Goal: Transaction & Acquisition: Purchase product/service

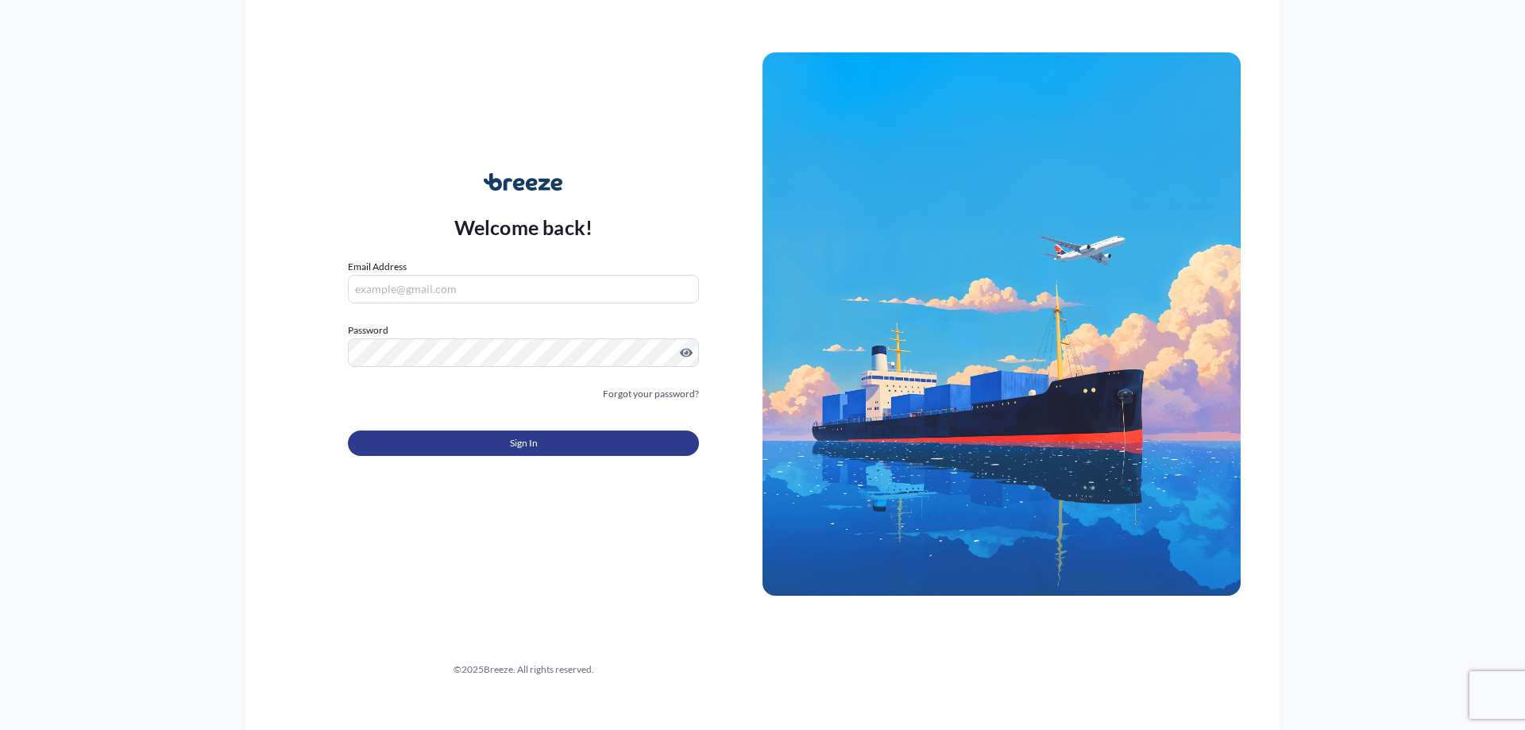
type input "[PERSON_NAME][DOMAIN_NAME][EMAIL_ADDRESS][PERSON_NAME][DOMAIN_NAME]"
click at [544, 444] on button "Sign In" at bounding box center [523, 443] width 351 height 25
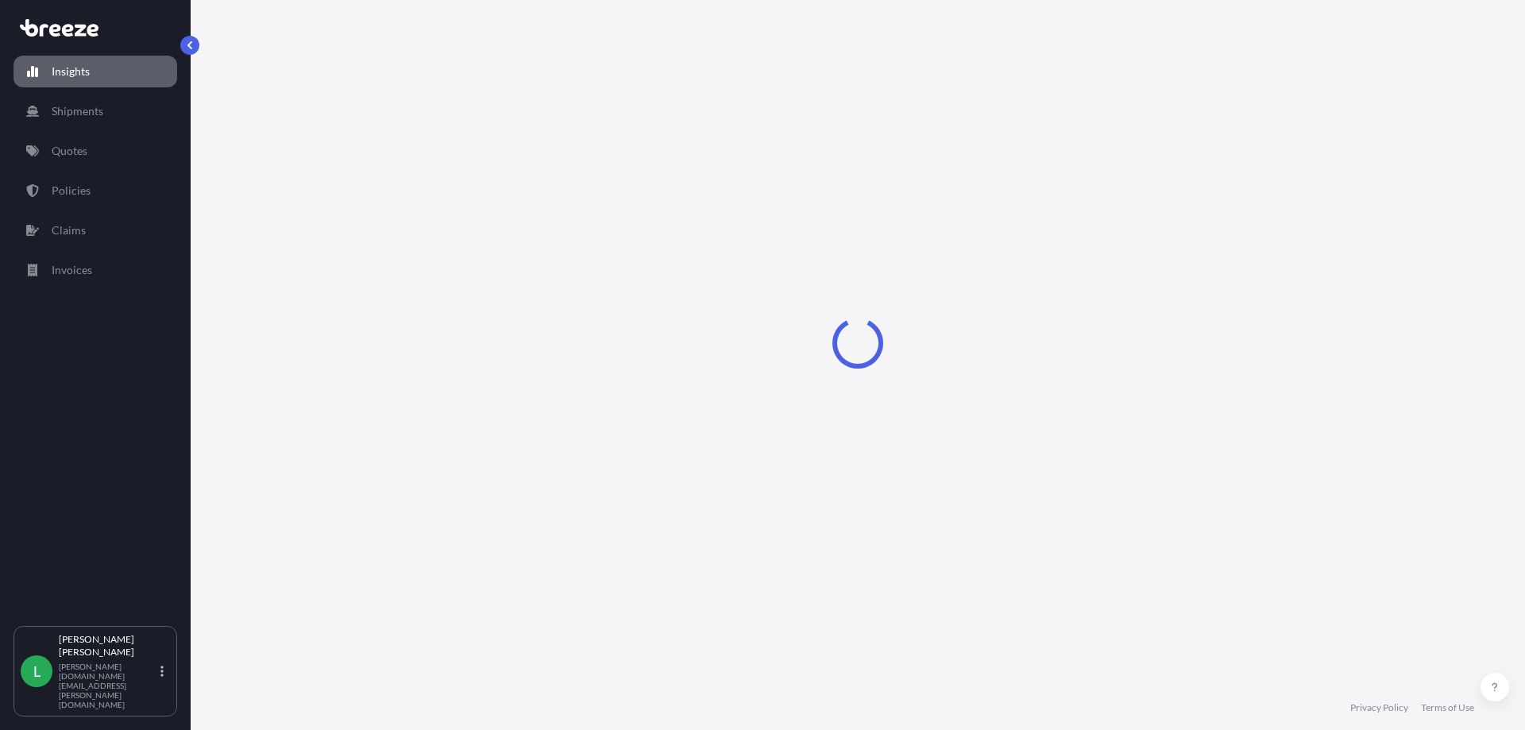
select select "2025"
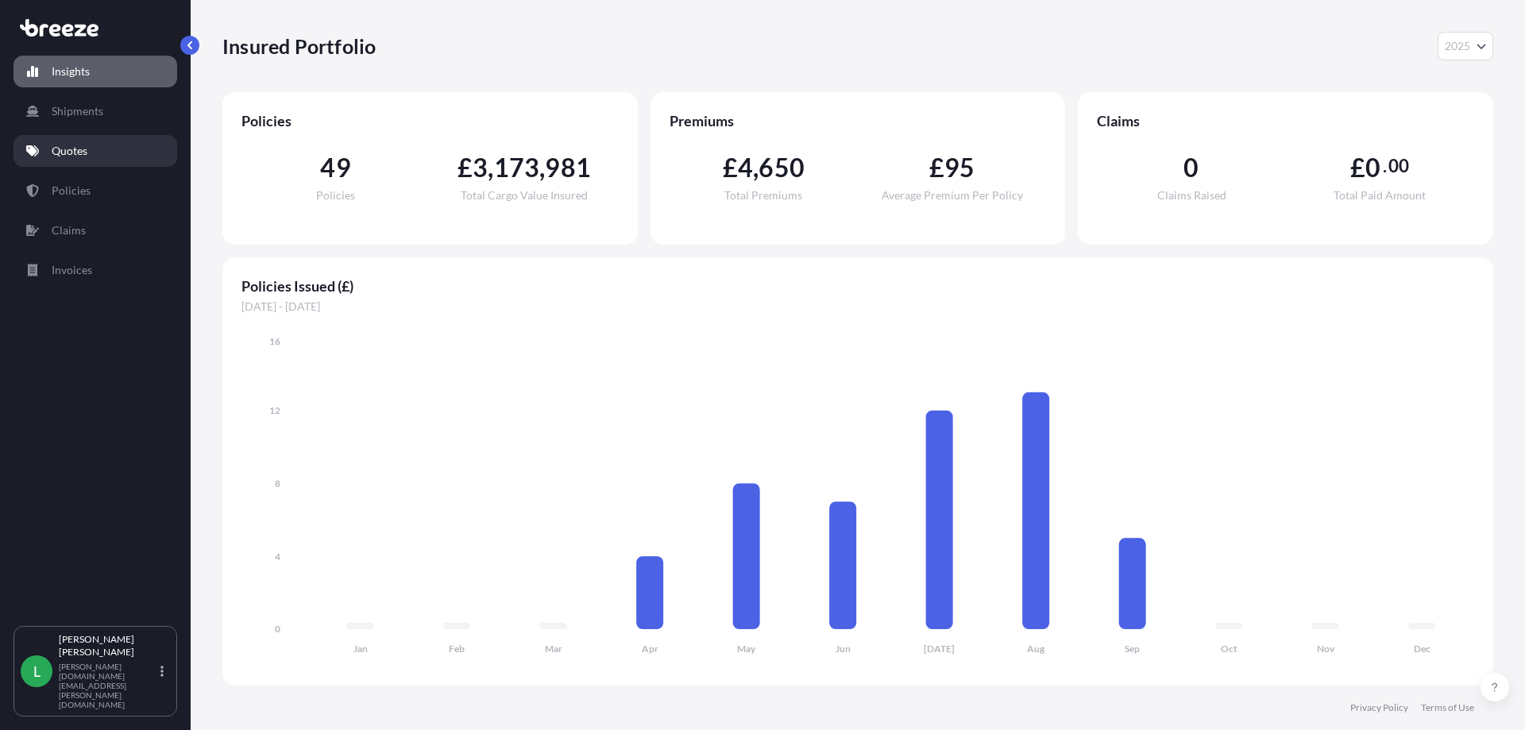
click at [71, 146] on p "Quotes" at bounding box center [70, 151] width 36 height 16
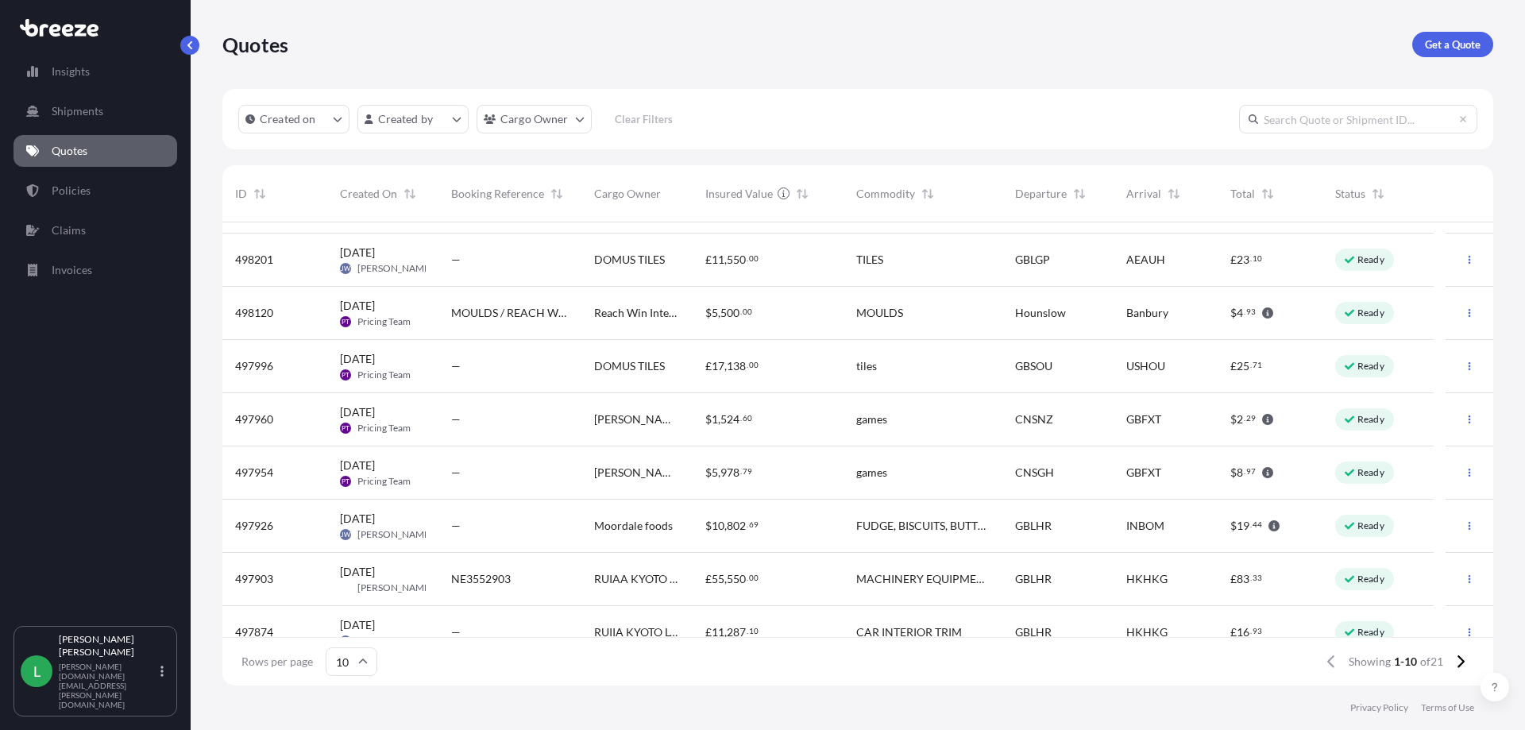
scroll to position [118, 0]
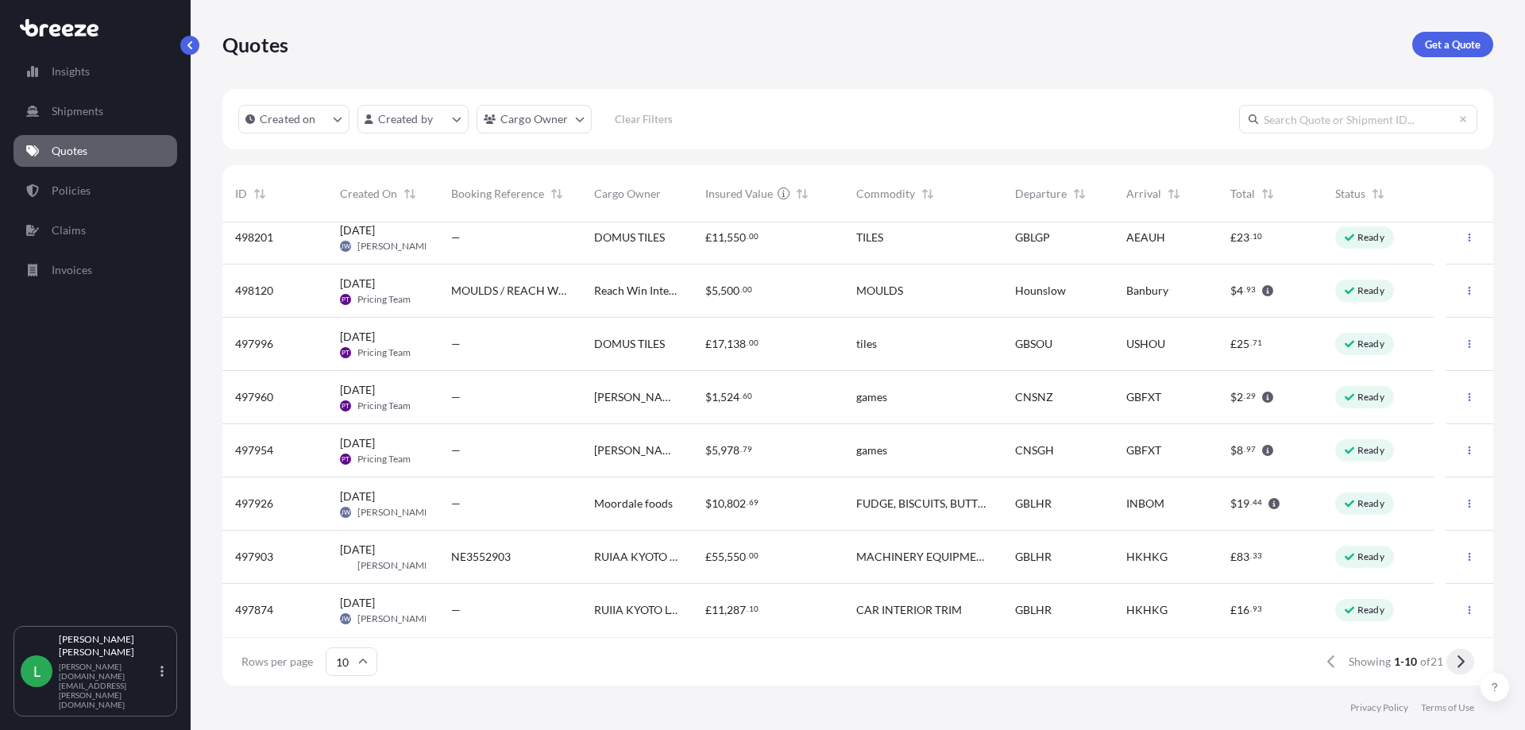
click at [1458, 663] on icon at bounding box center [1460, 662] width 9 height 14
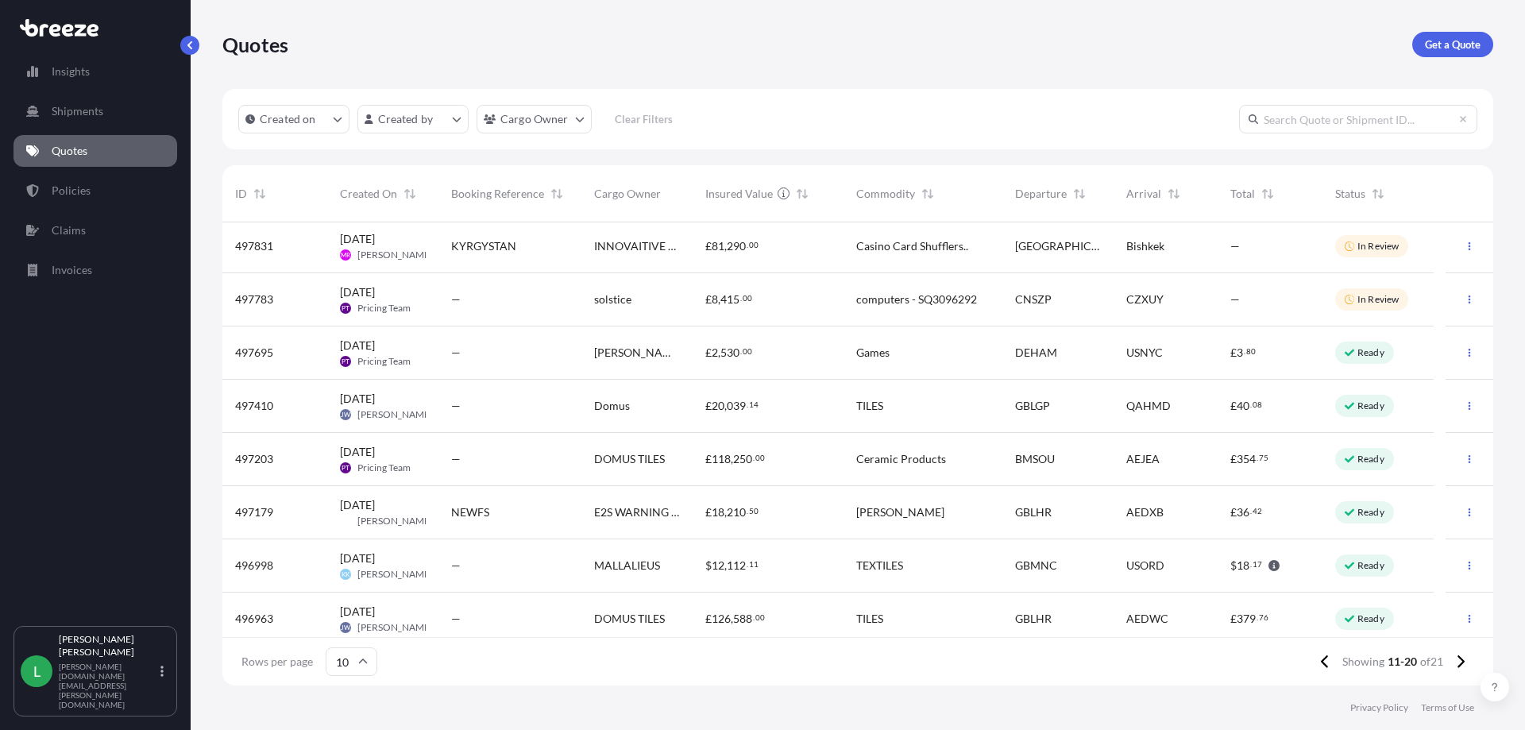
scroll to position [0, 0]
click at [1458, 656] on icon at bounding box center [1460, 662] width 9 height 14
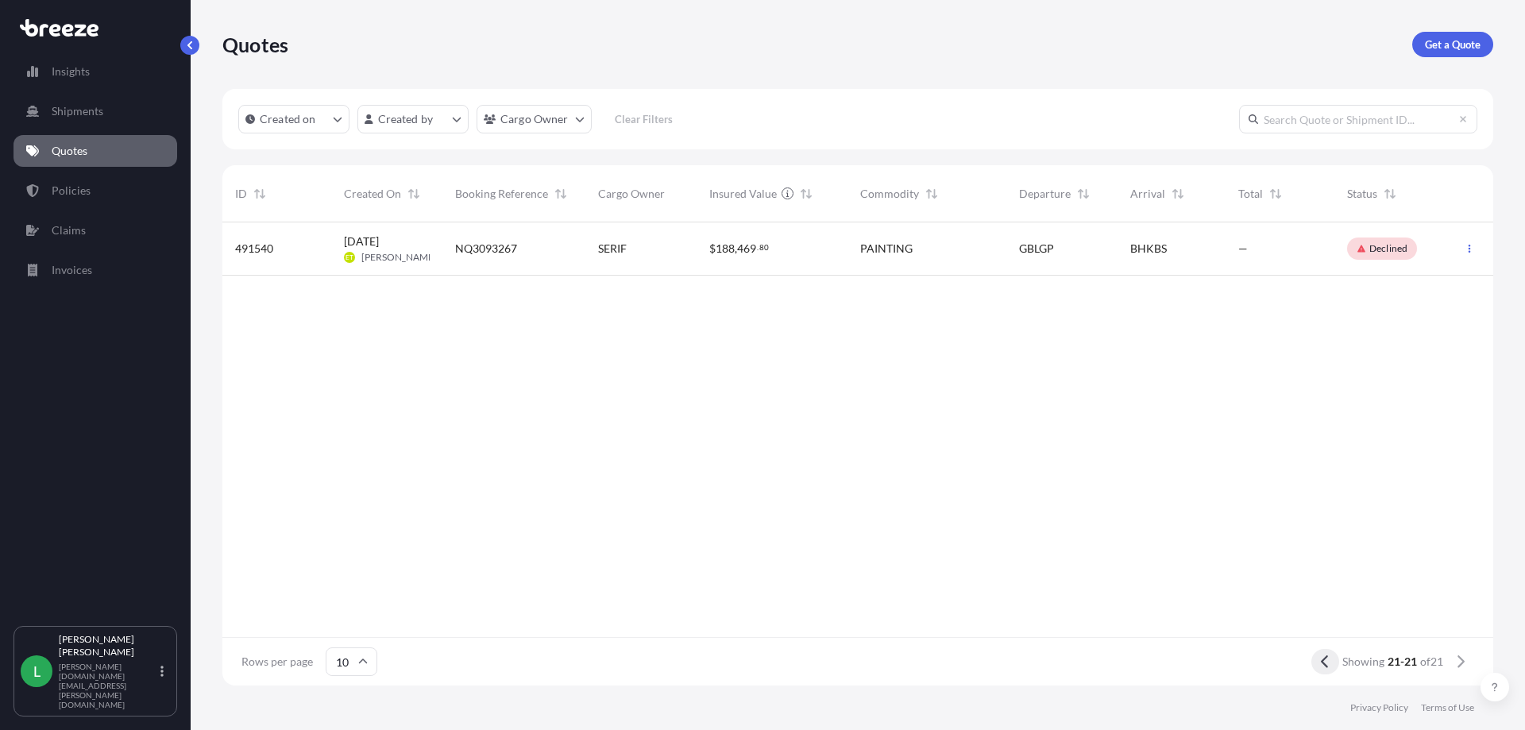
click at [1324, 657] on icon at bounding box center [1324, 661] width 7 height 13
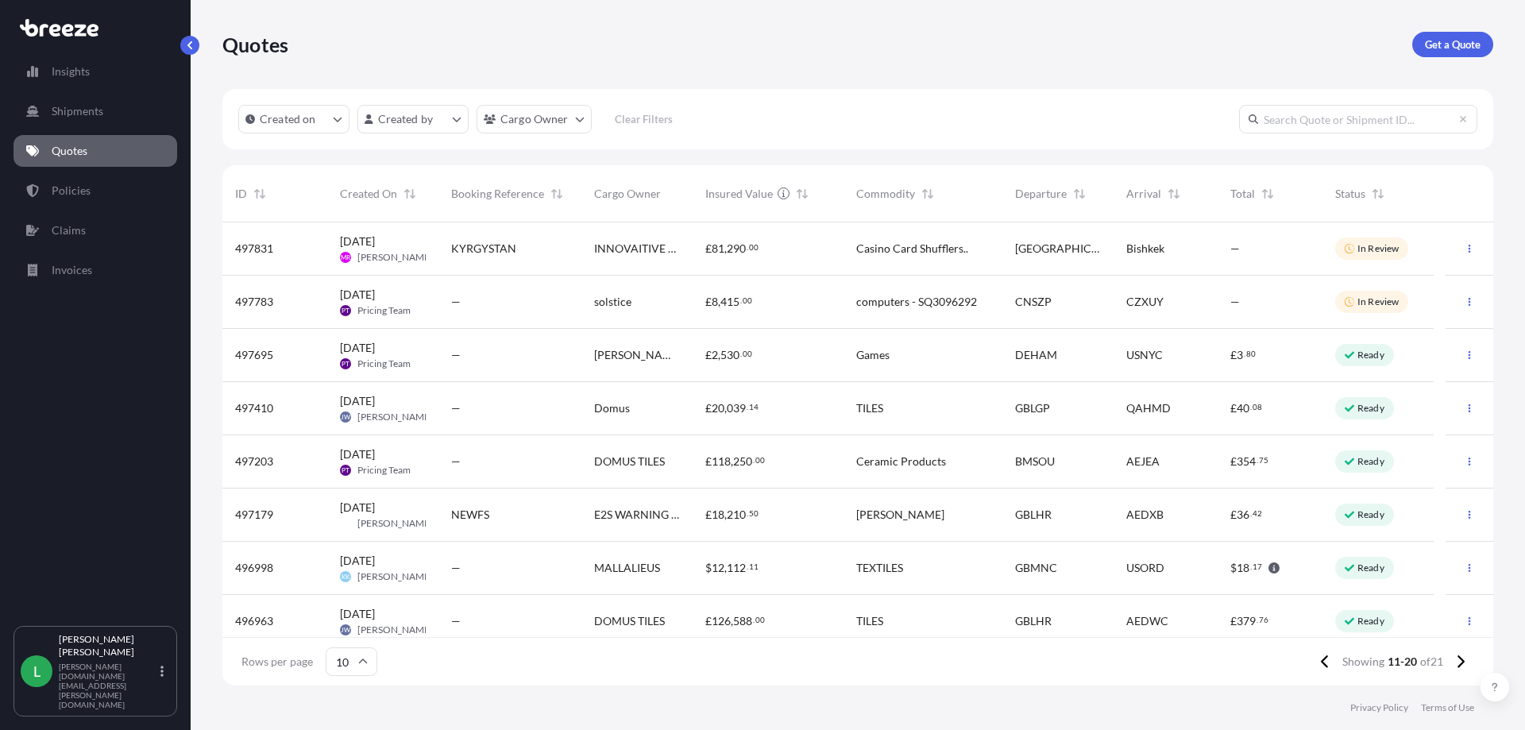
click at [1324, 657] on icon at bounding box center [1324, 661] width 7 height 13
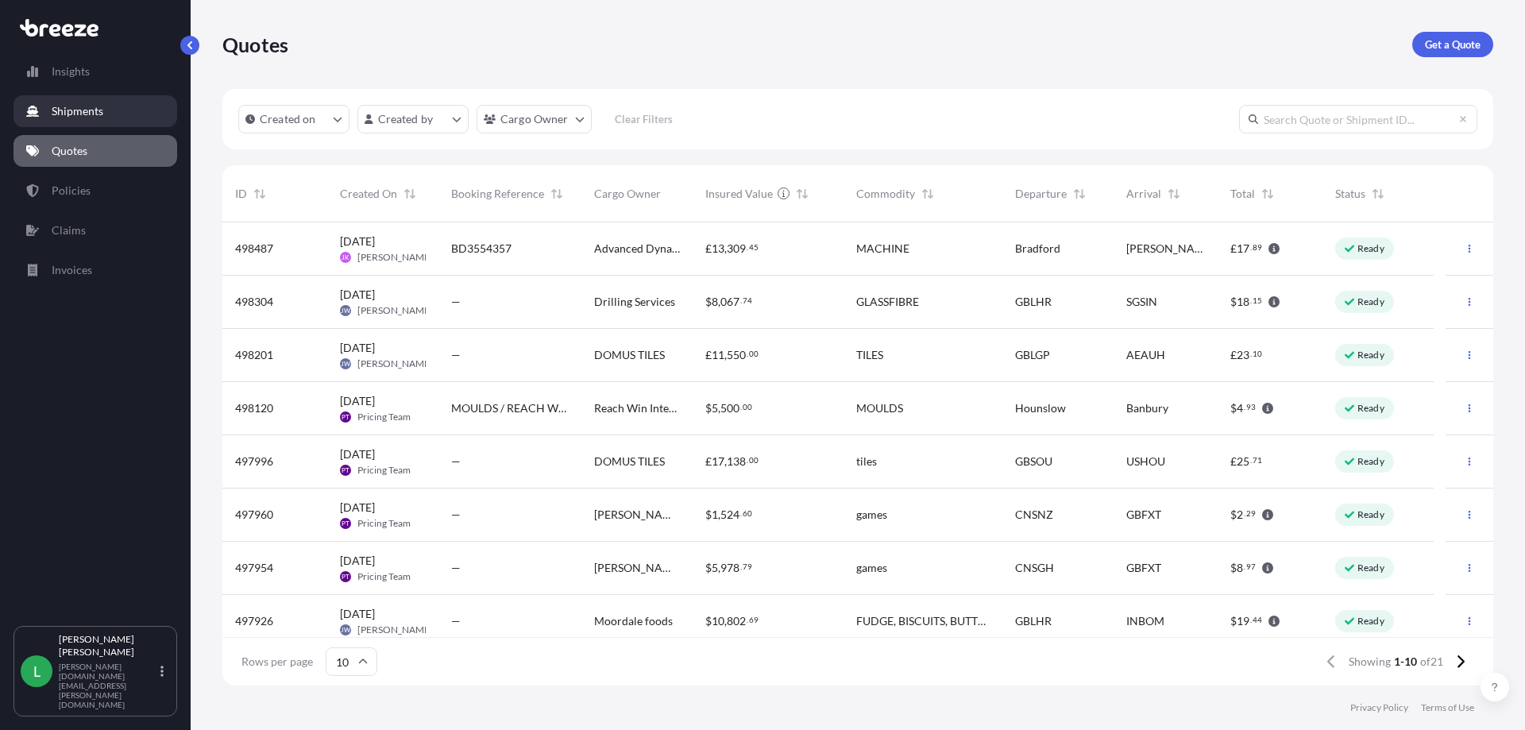
click at [69, 118] on p "Shipments" at bounding box center [78, 111] width 52 height 16
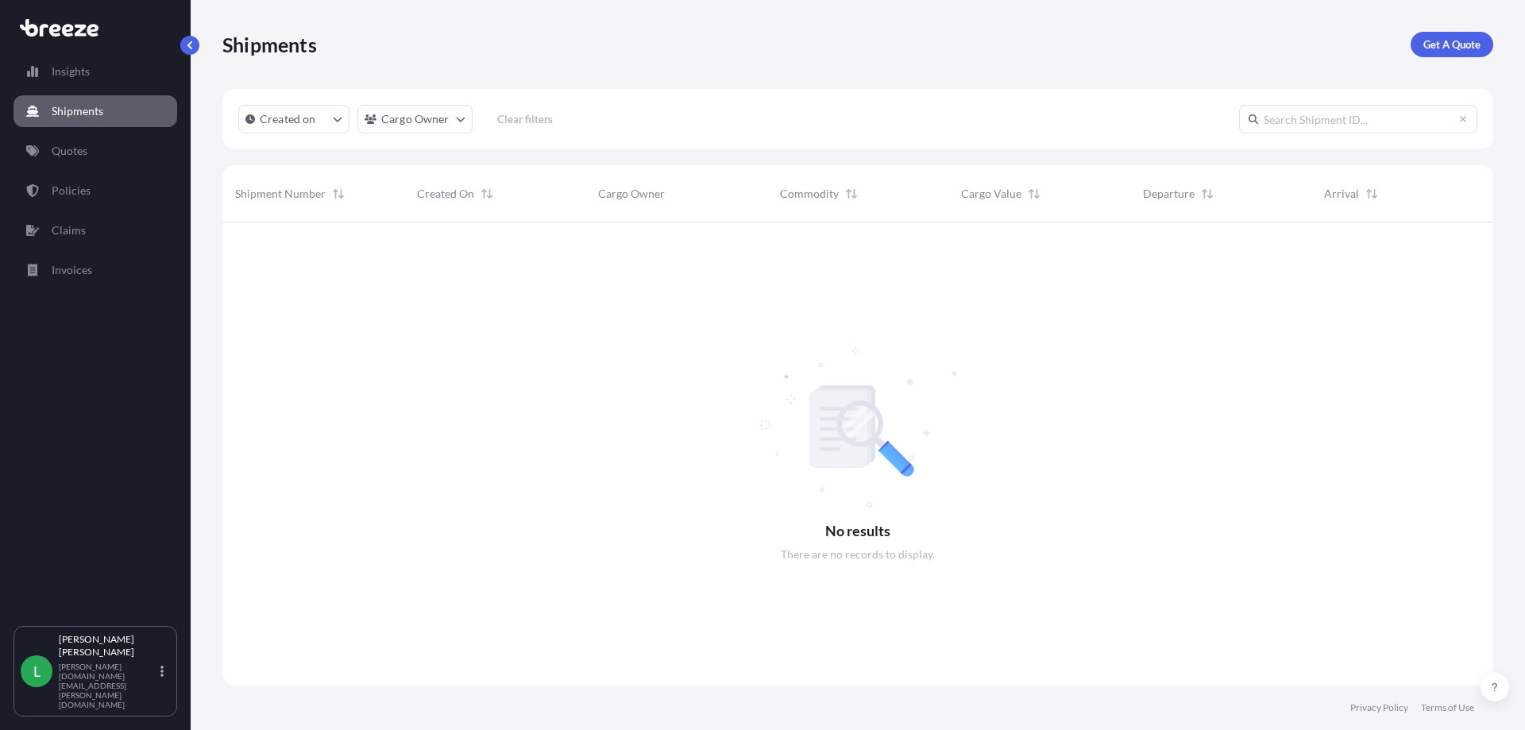
scroll to position [508, 1259]
click at [68, 187] on p "Policies" at bounding box center [71, 191] width 39 height 16
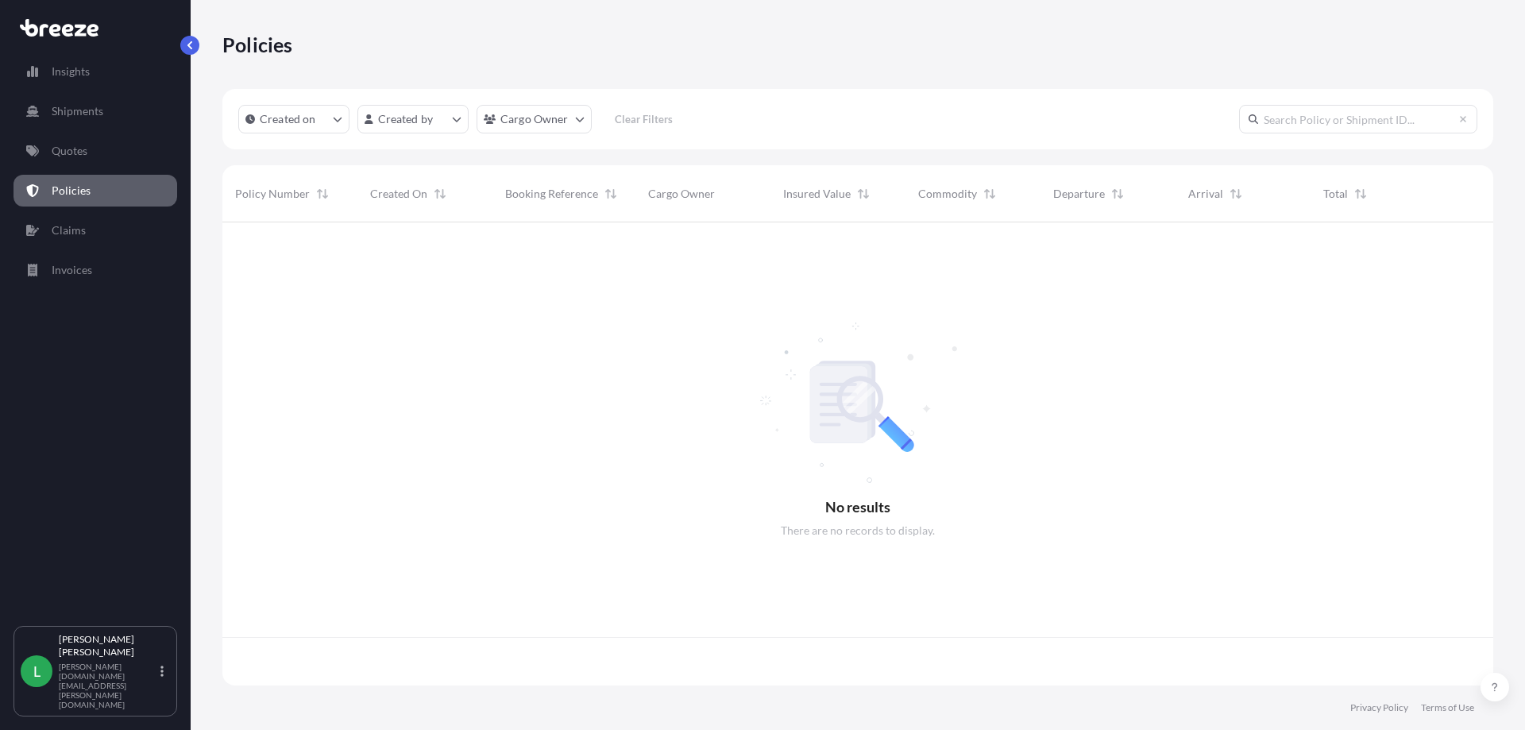
scroll to position [460, 1259]
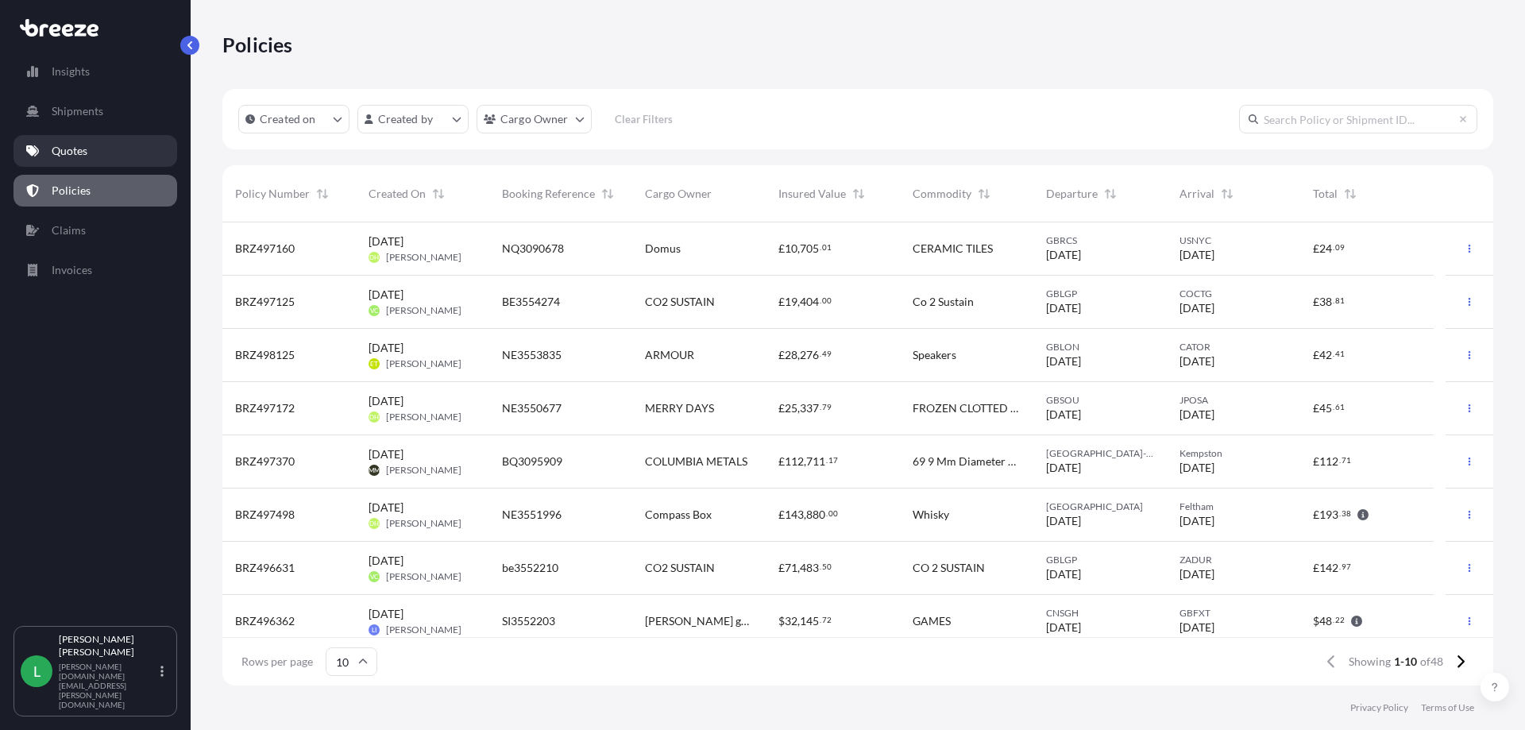
click at [94, 143] on link "Quotes" at bounding box center [96, 151] width 164 height 32
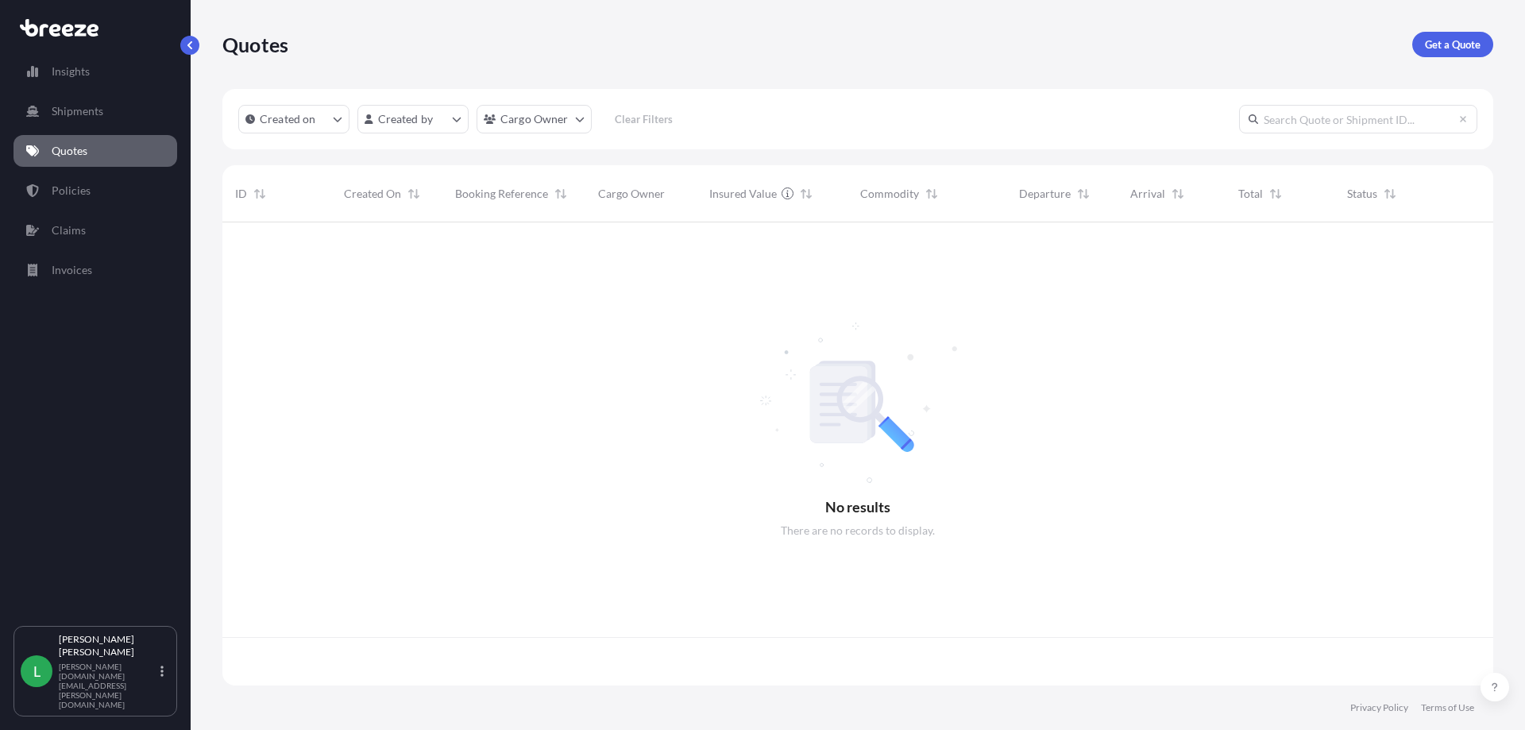
scroll to position [460, 1259]
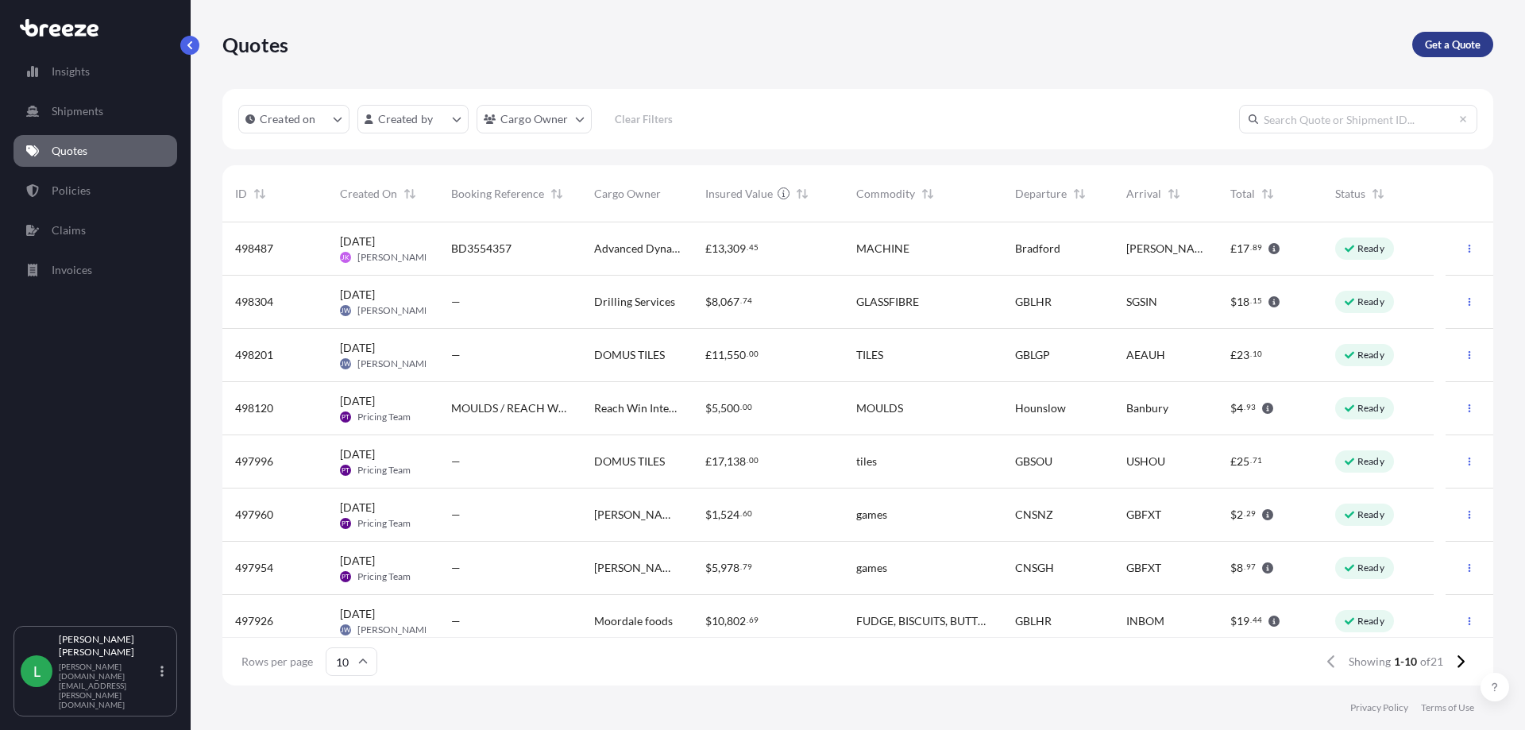
click at [1474, 47] on p "Get a Quote" at bounding box center [1453, 45] width 56 height 16
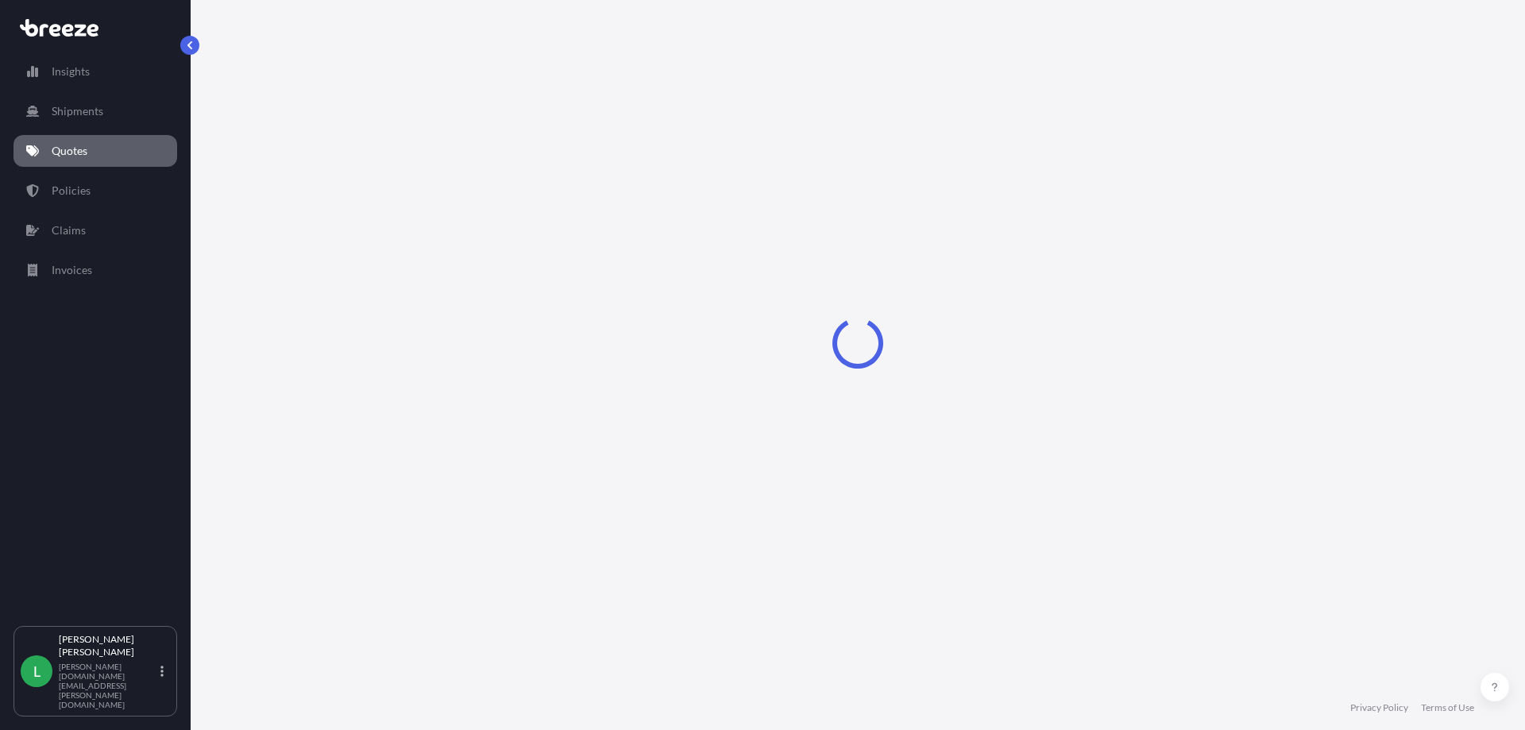
select select "Sea"
select select "1"
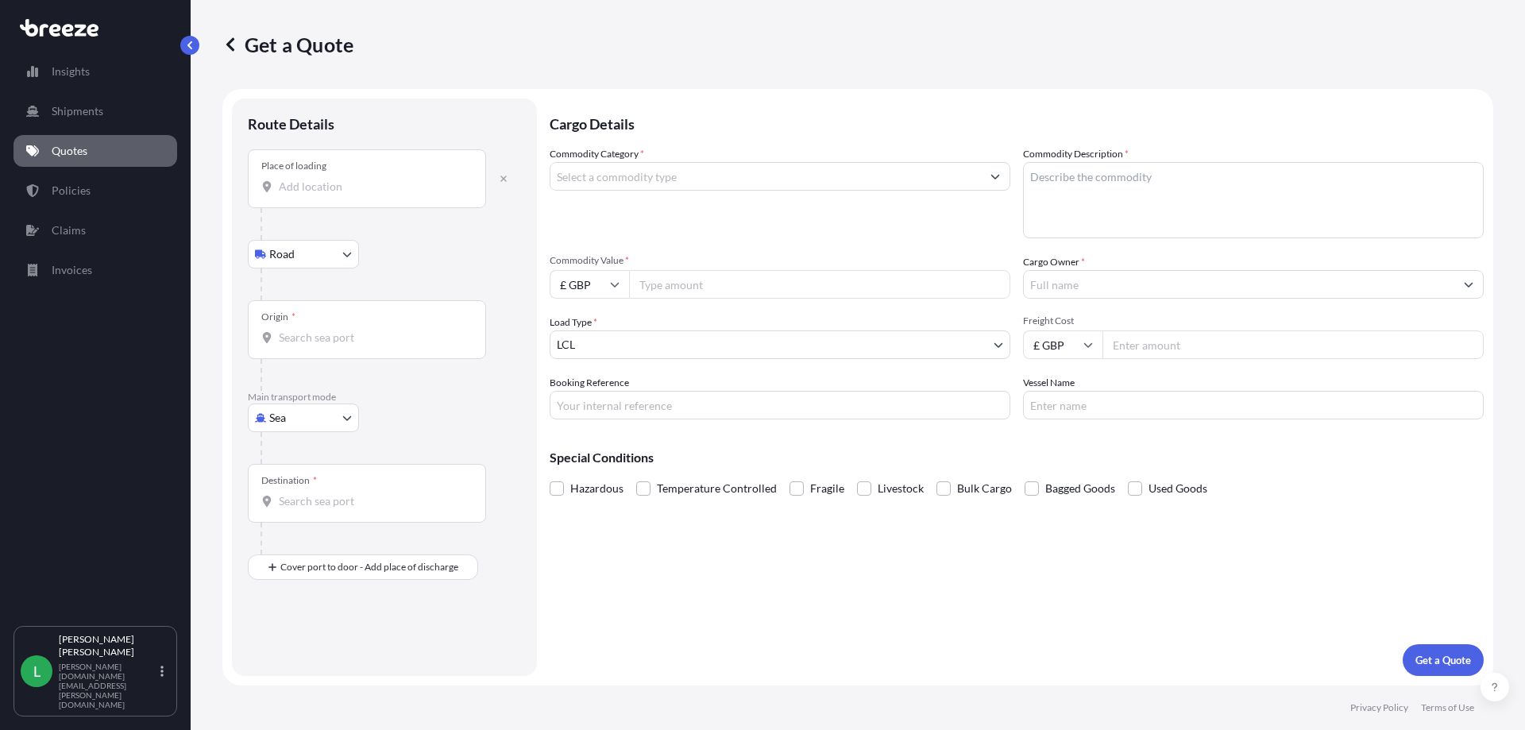
click at [315, 193] on input "Place of loading" at bounding box center [372, 187] width 187 height 16
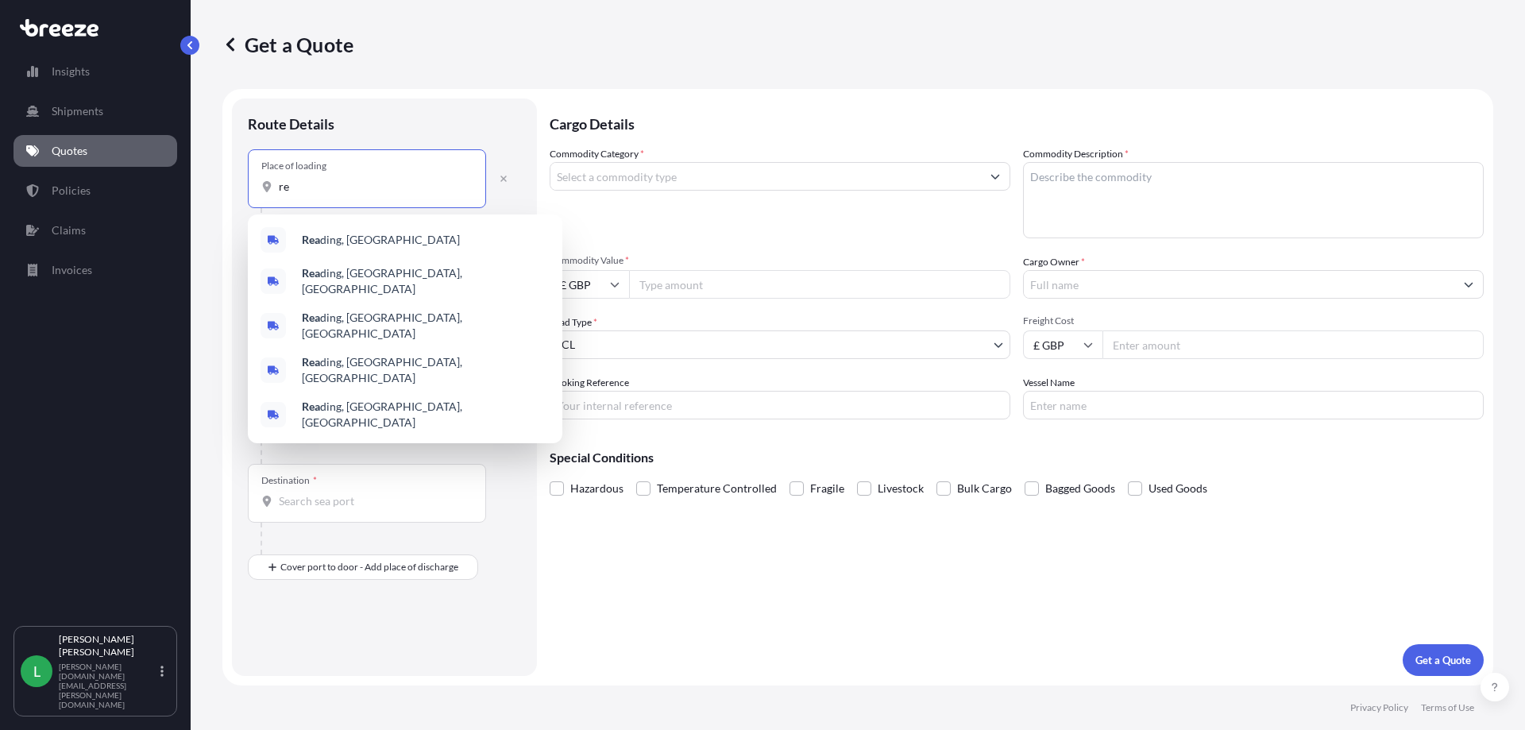
type input "r"
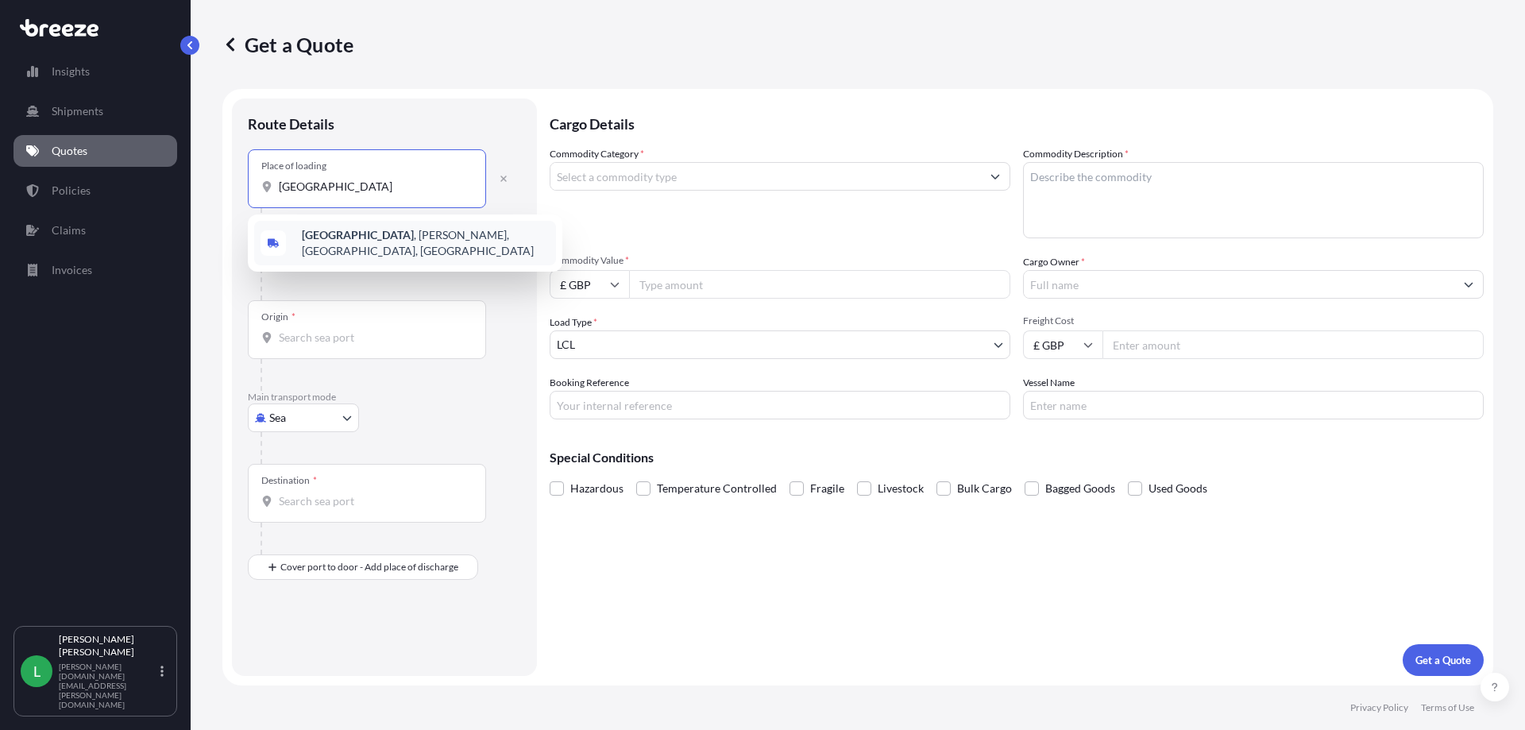
click at [450, 240] on span "Thames Valley Park Drive , Earley, Reading, UK" at bounding box center [426, 243] width 248 height 32
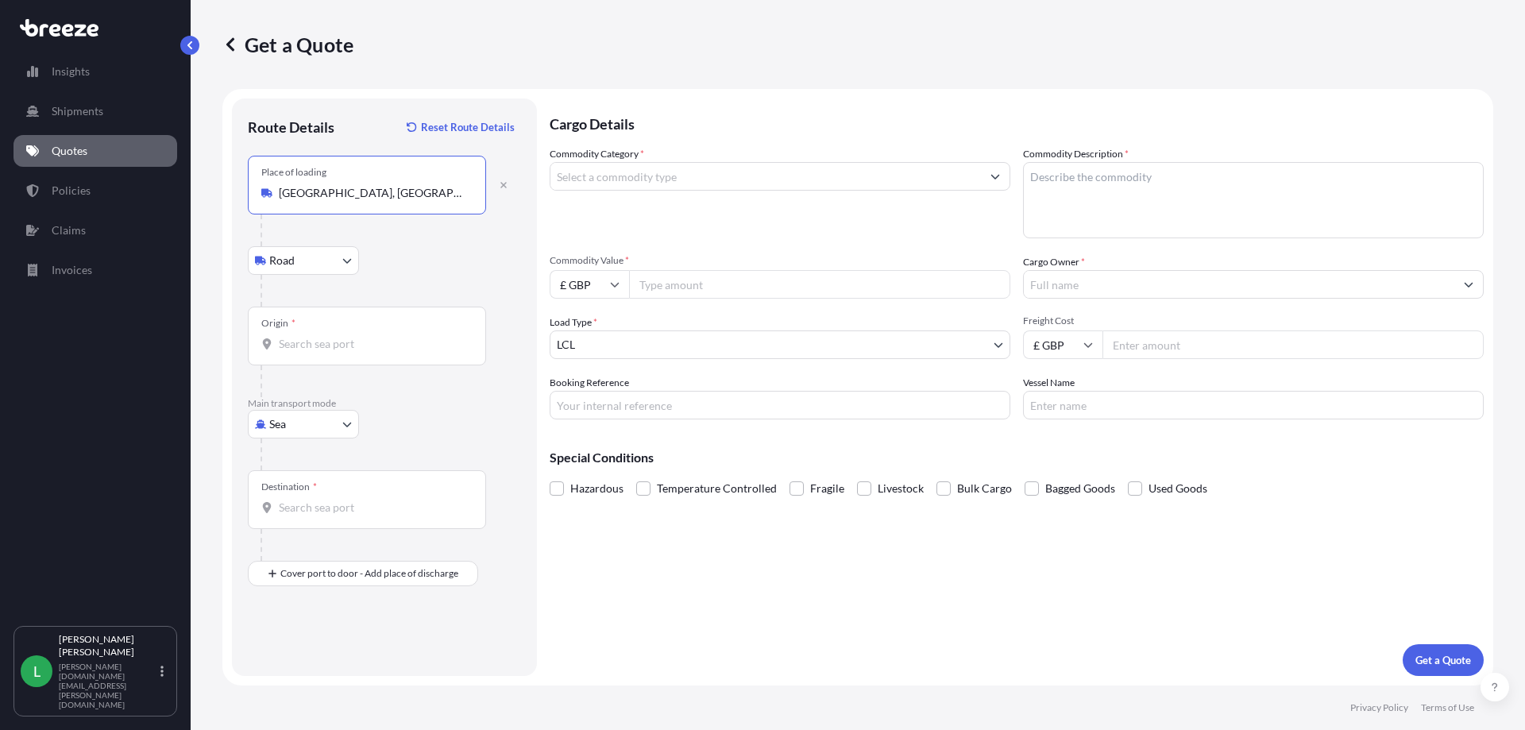
type input "Thames Valley Park Drive, Earley, Reading, UK"
click at [347, 423] on body "1 option available. Insights Shipments Quotes Policies Claims Invoices L Lee Ge…" at bounding box center [762, 365] width 1525 height 730
click at [292, 486] on span "Air" at bounding box center [286, 494] width 16 height 16
select select "Air"
click at [309, 334] on div "Origin *" at bounding box center [367, 336] width 238 height 59
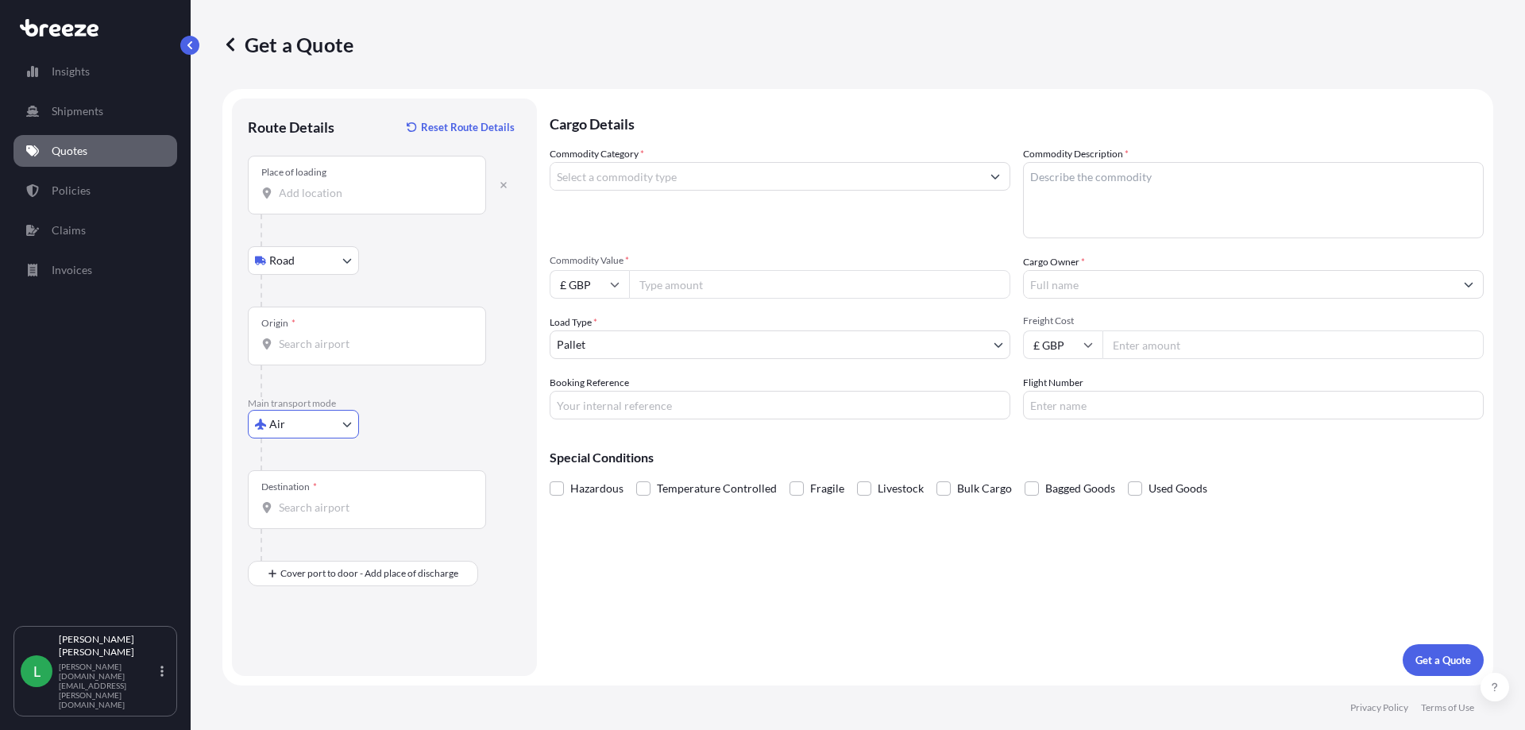
click at [309, 336] on input "Origin *" at bounding box center [372, 344] width 187 height 16
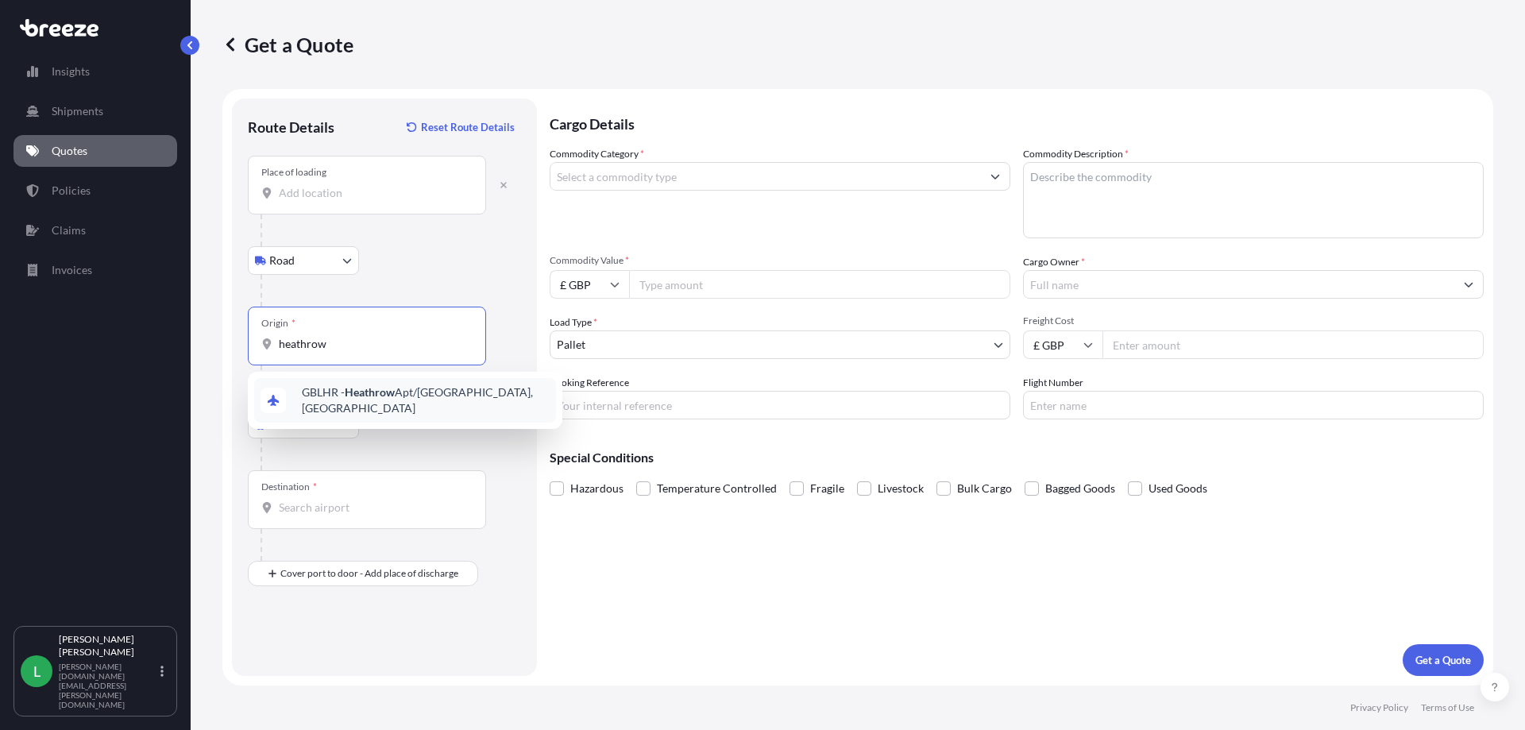
click at [400, 396] on span "GBLHR - Heathrow Apt/London, United Kingdom" at bounding box center [426, 400] width 248 height 32
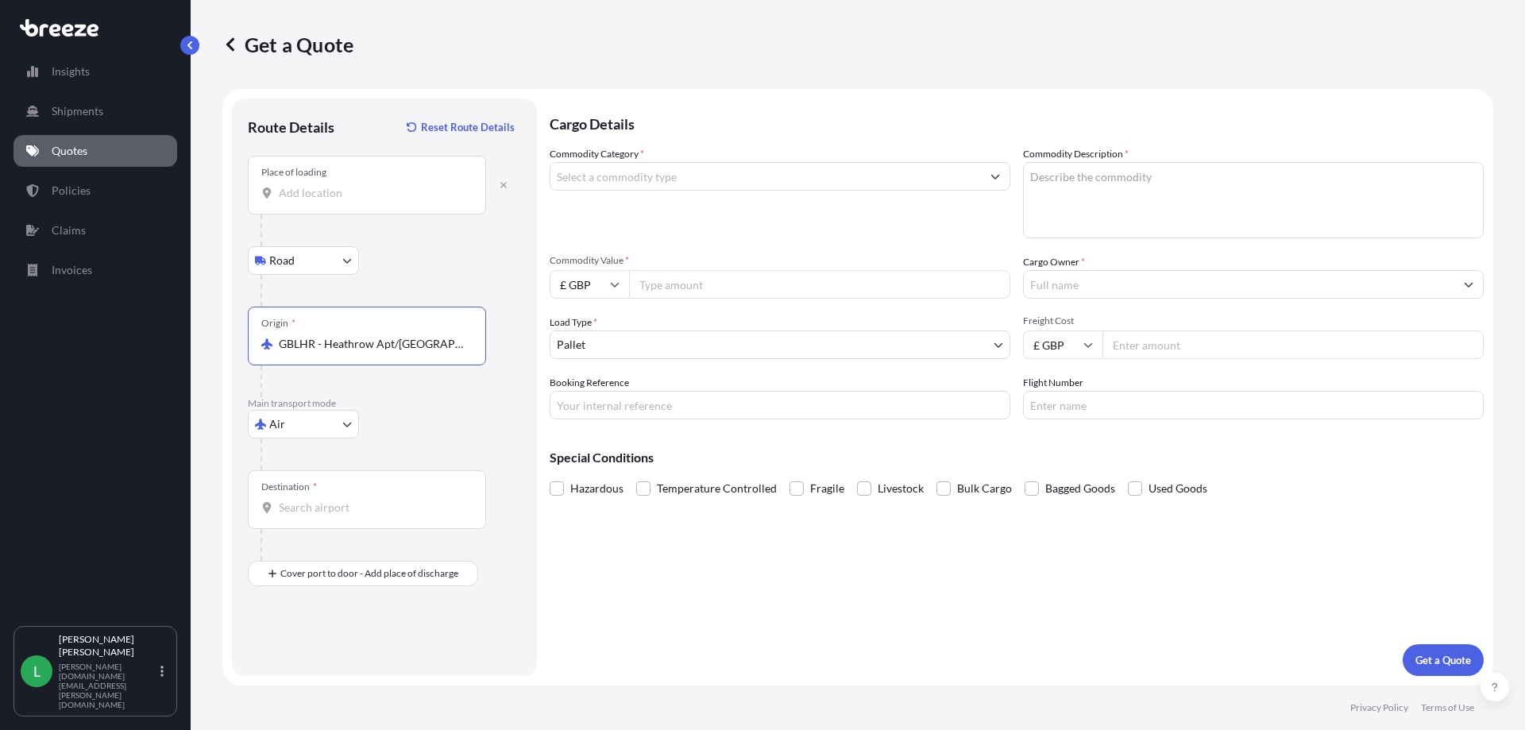
type input "GBLHR - Heathrow Apt/London, United Kingdom"
click at [300, 503] on input "Destination *" at bounding box center [372, 508] width 187 height 16
type input "AEAUH - Abu Dhabi, United Arab Emirates"
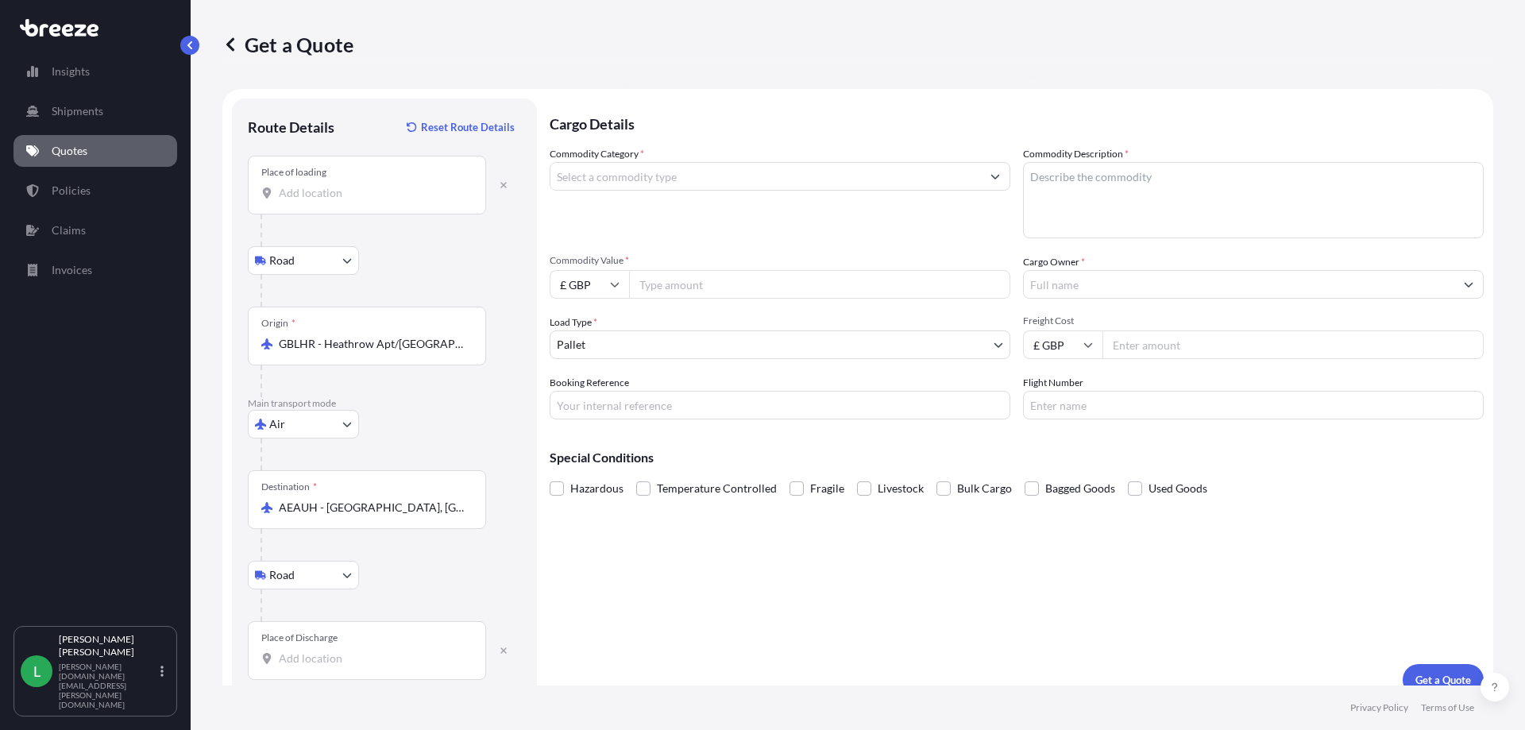
click at [284, 644] on div "Place of Discharge" at bounding box center [367, 650] width 238 height 59
click at [284, 651] on input "Place of Discharge" at bounding box center [372, 659] width 187 height 16
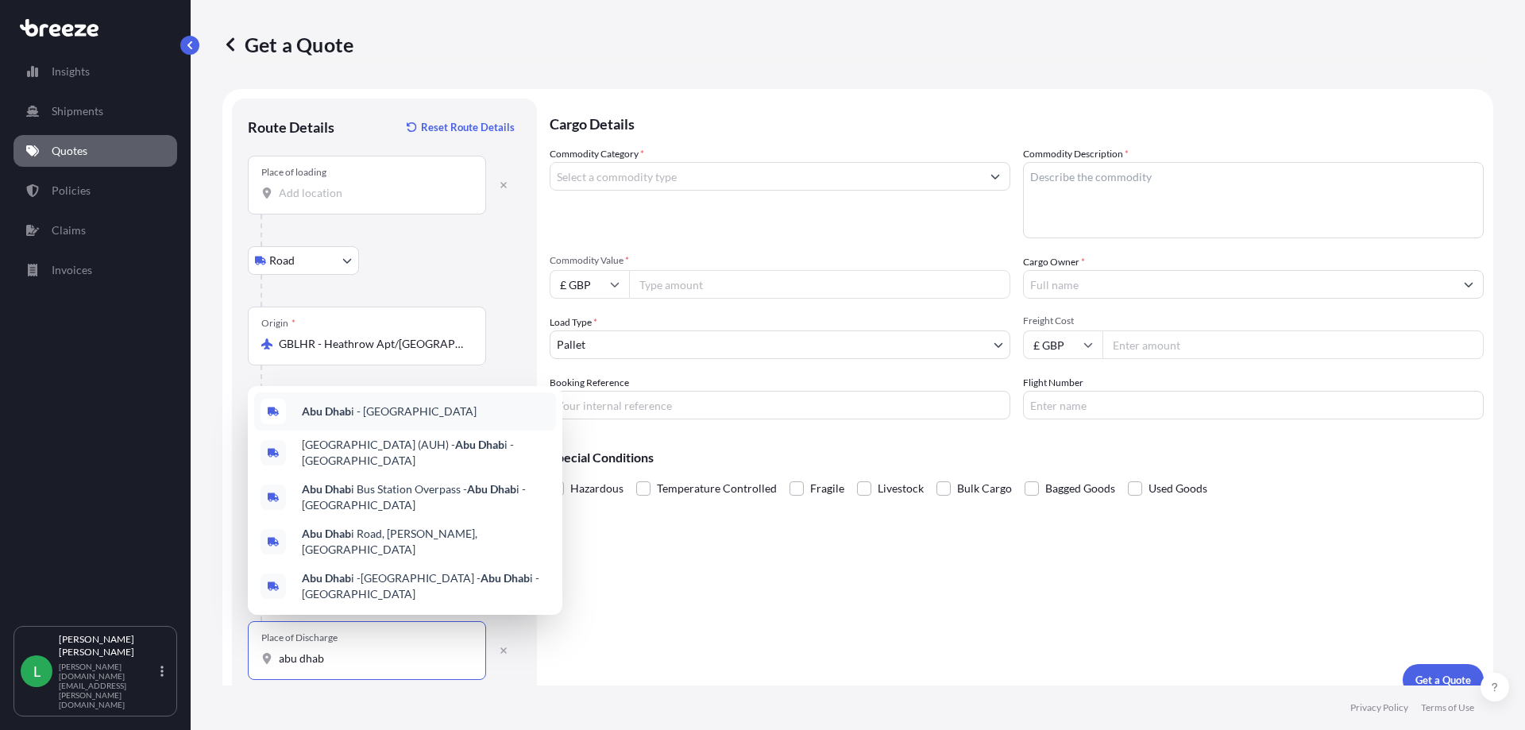
click at [459, 419] on span "Abu Dhab i - United Arab Emirates" at bounding box center [389, 412] width 175 height 16
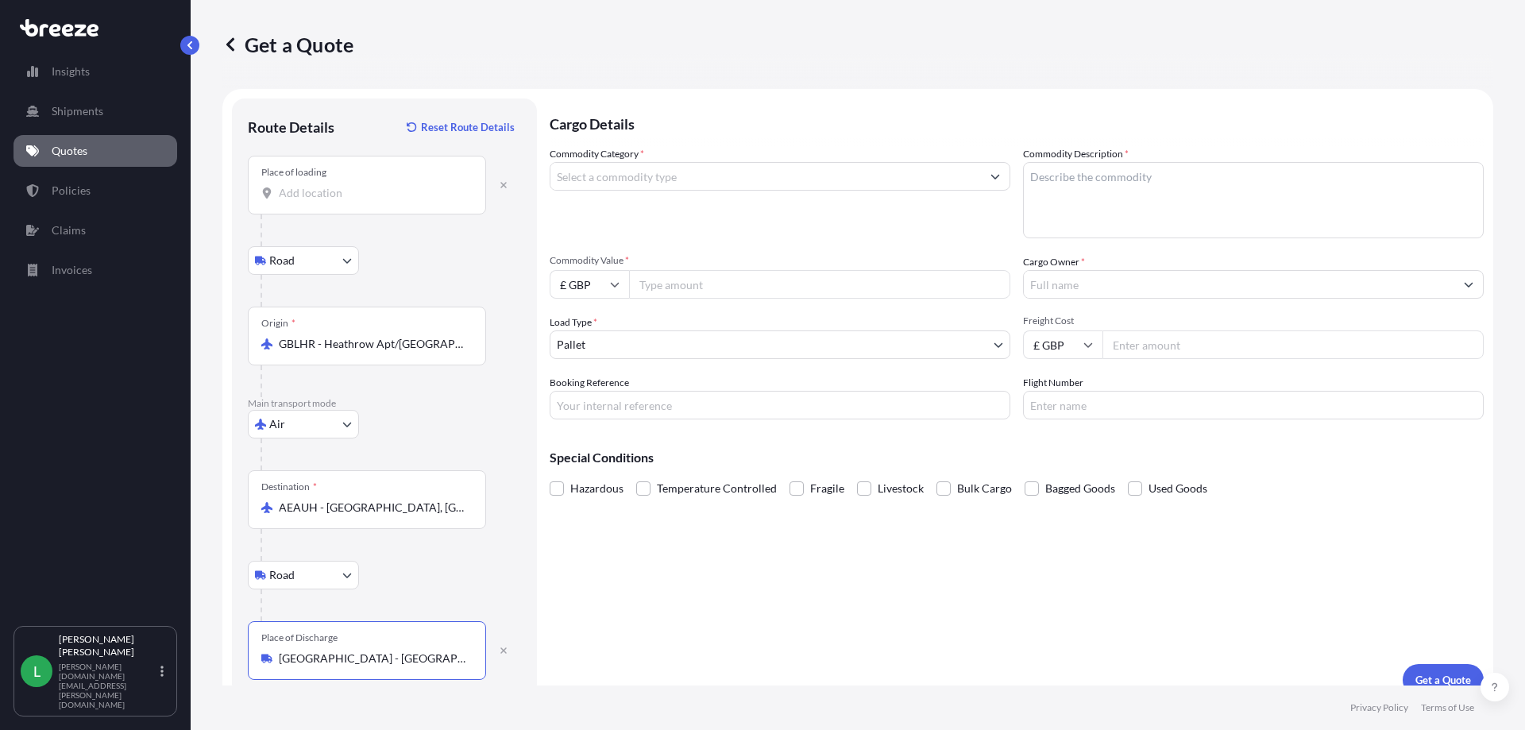
type input "Abu Dhabi - United Arab Emirates"
click at [613, 173] on input "Commodity Category *" at bounding box center [765, 176] width 431 height 29
type input "sateliite"
click at [1403, 664] on button "Get a Quote" at bounding box center [1443, 680] width 81 height 32
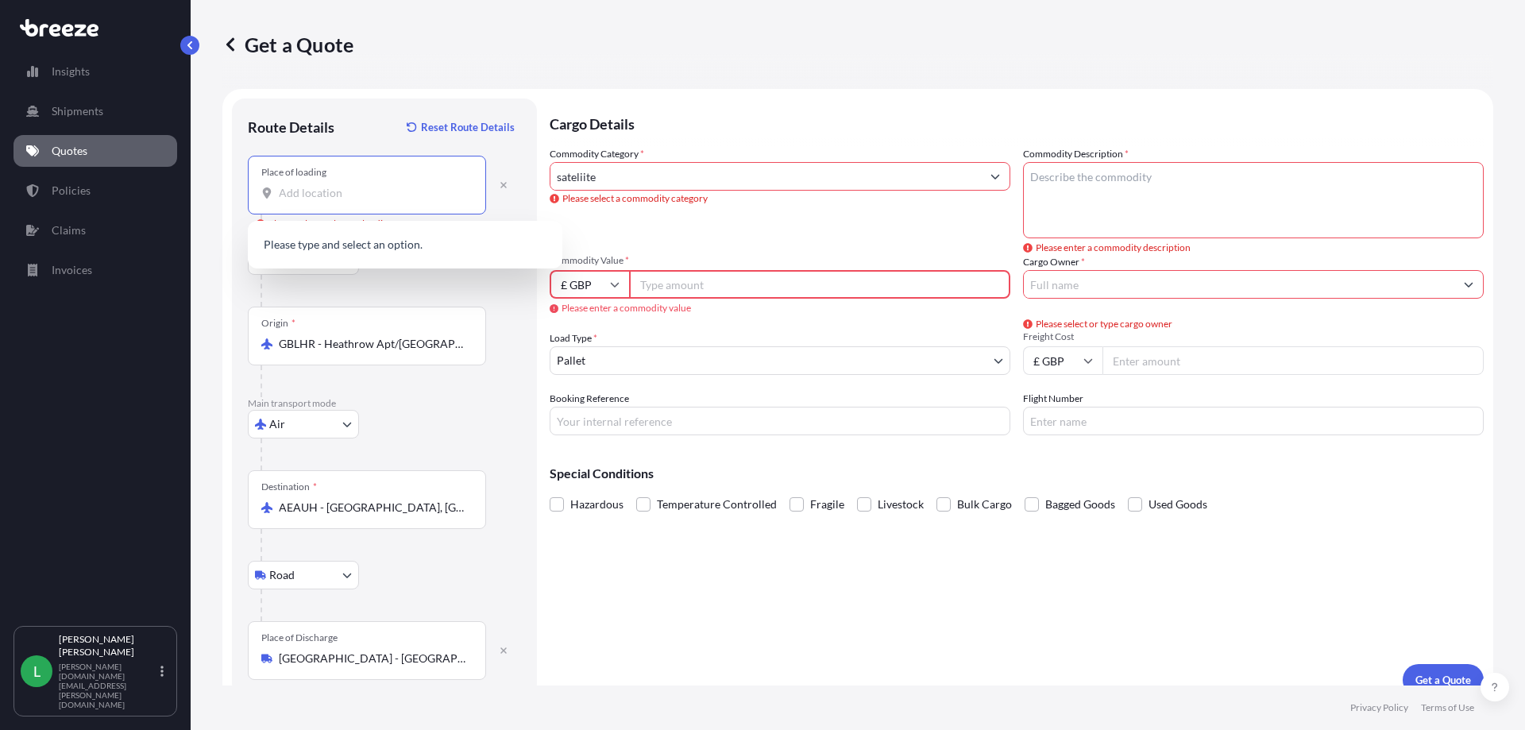
click at [305, 195] on input "Place of loading Please select a place of loading" at bounding box center [372, 193] width 187 height 16
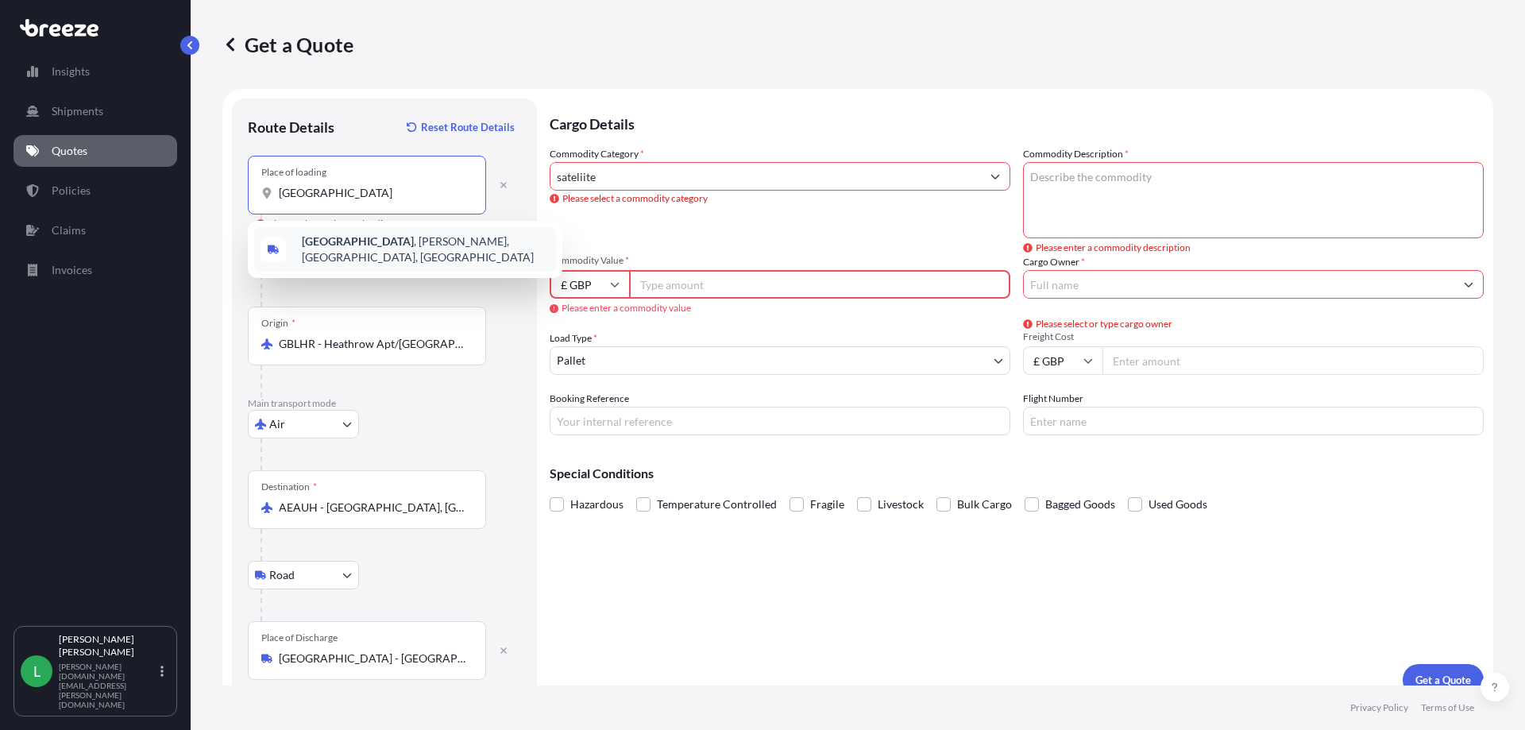
click at [342, 241] on b "Thames Valley Park Drive" at bounding box center [358, 241] width 112 height 14
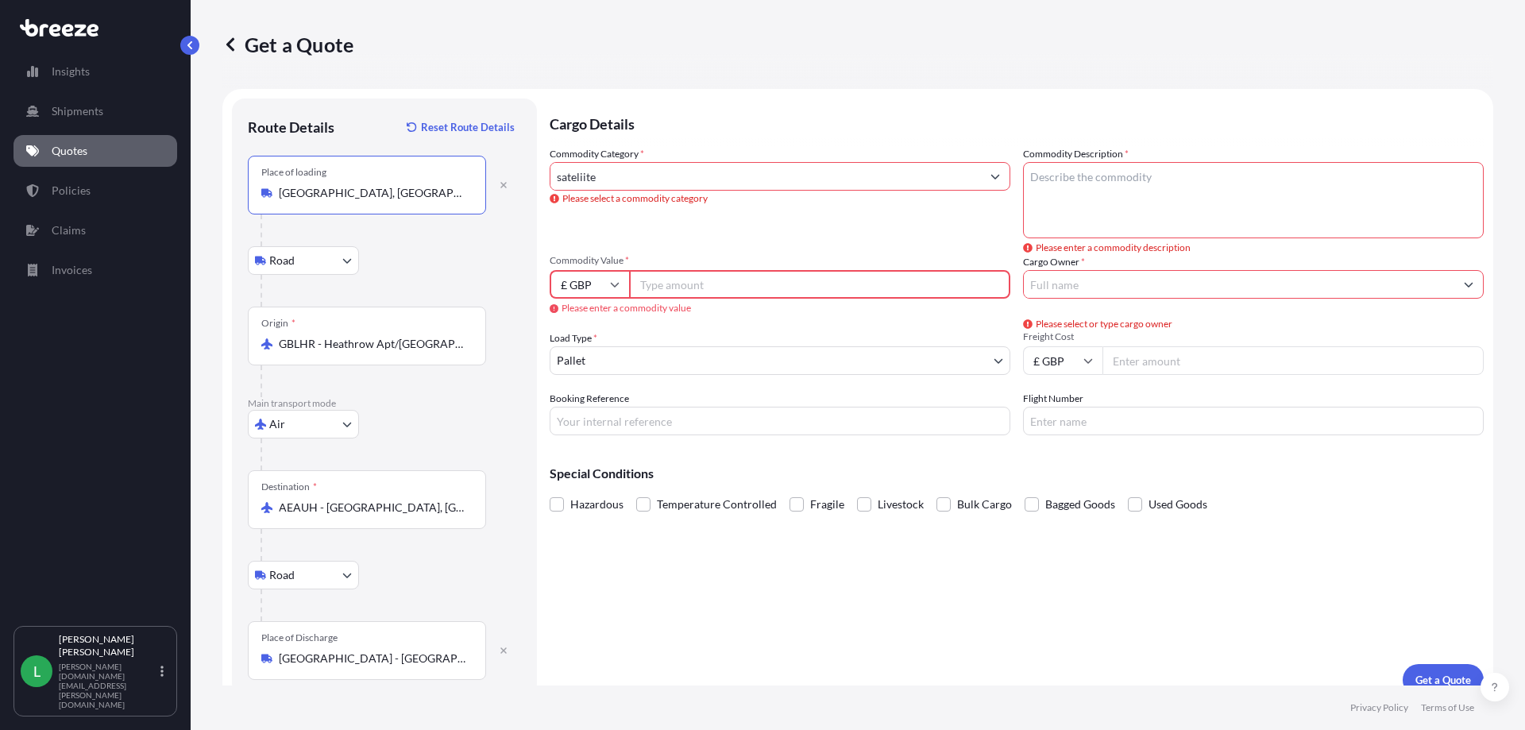
type input "Thames Valley Park Drive, Earley, Reading, UK"
click at [637, 238] on div "Commodity Category * sateliite Please select a commodity category Commodity Des…" at bounding box center [1017, 290] width 934 height 289
click at [991, 180] on icon "Show suggestions" at bounding box center [996, 177] width 10 height 10
type input "s"
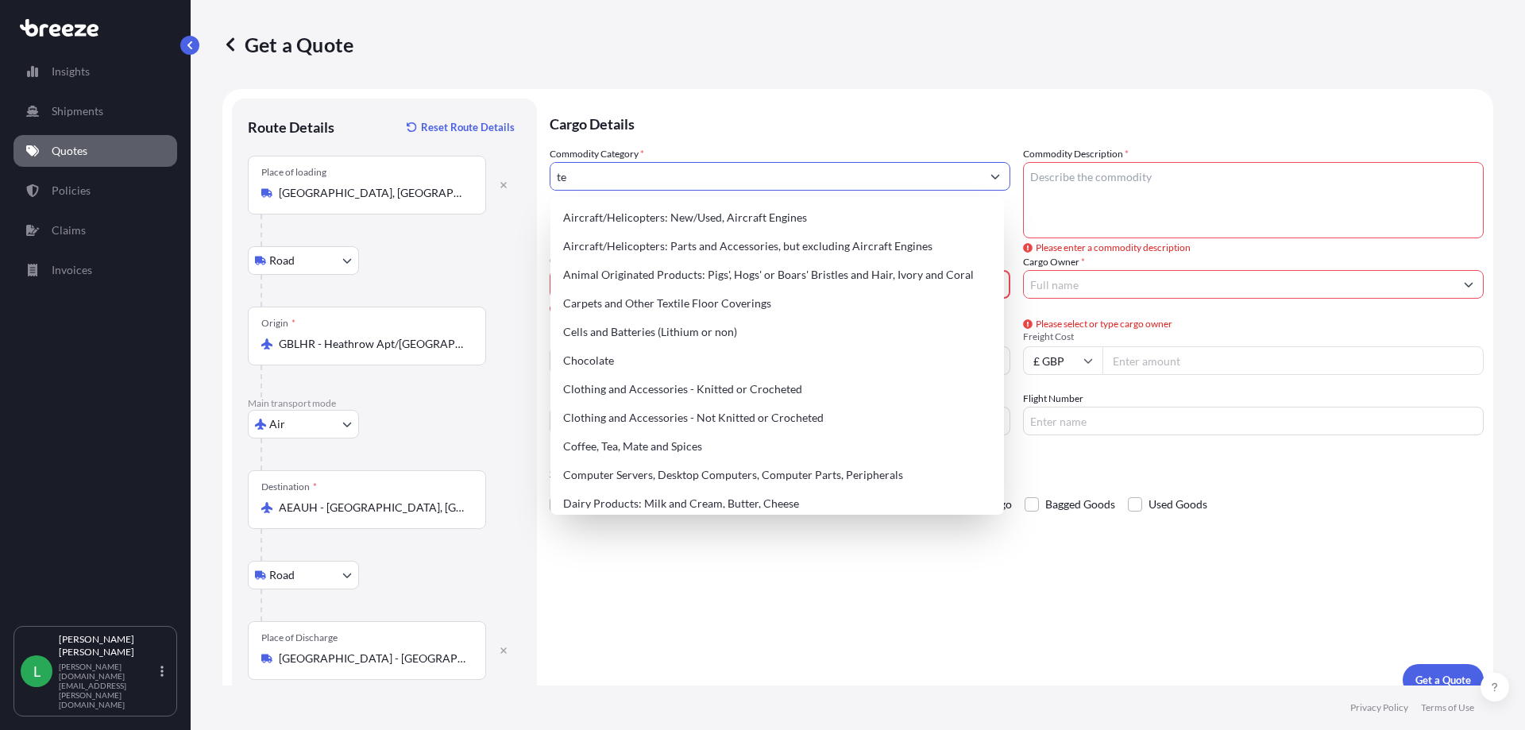
type input "t"
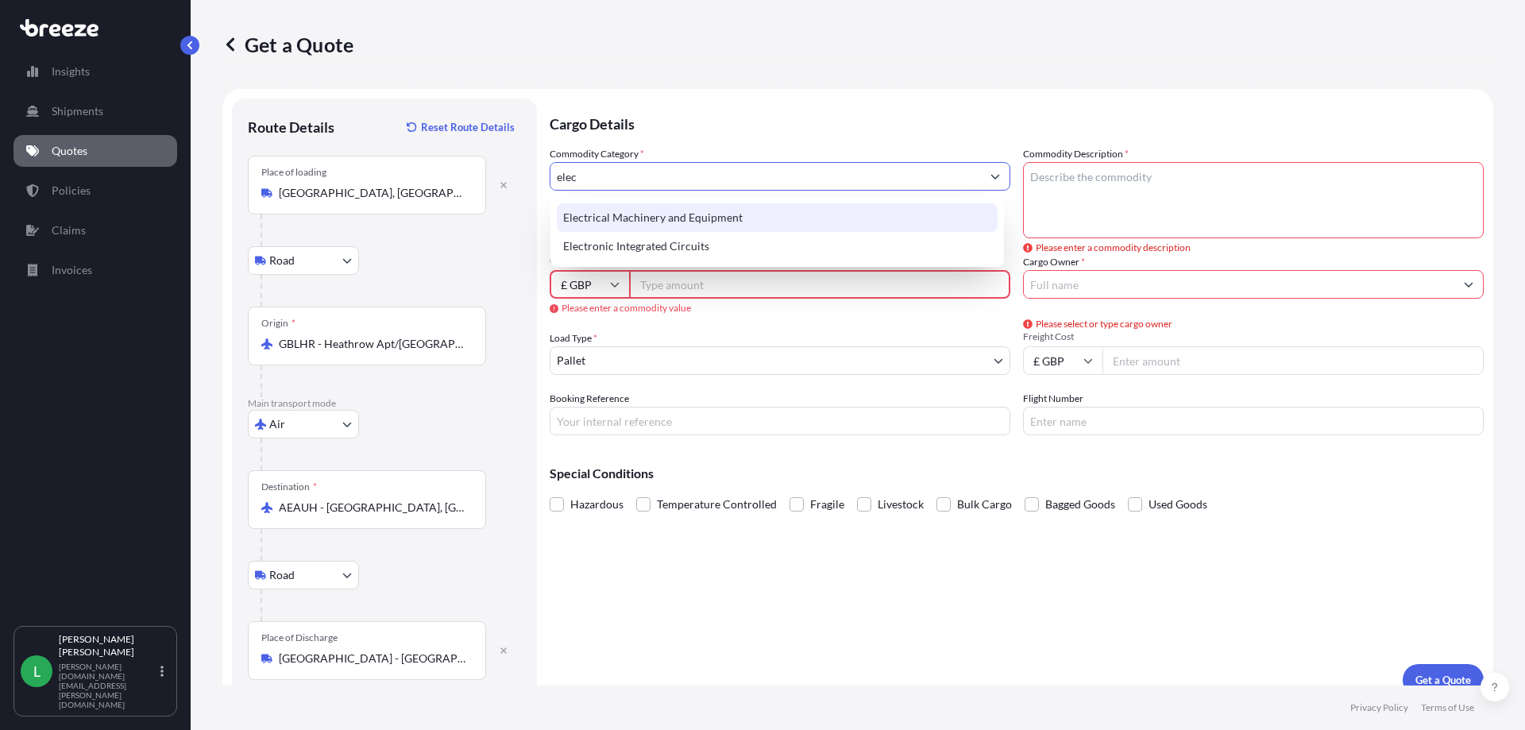
click at [740, 222] on div "Electrical Machinery and Equipment" at bounding box center [777, 217] width 441 height 29
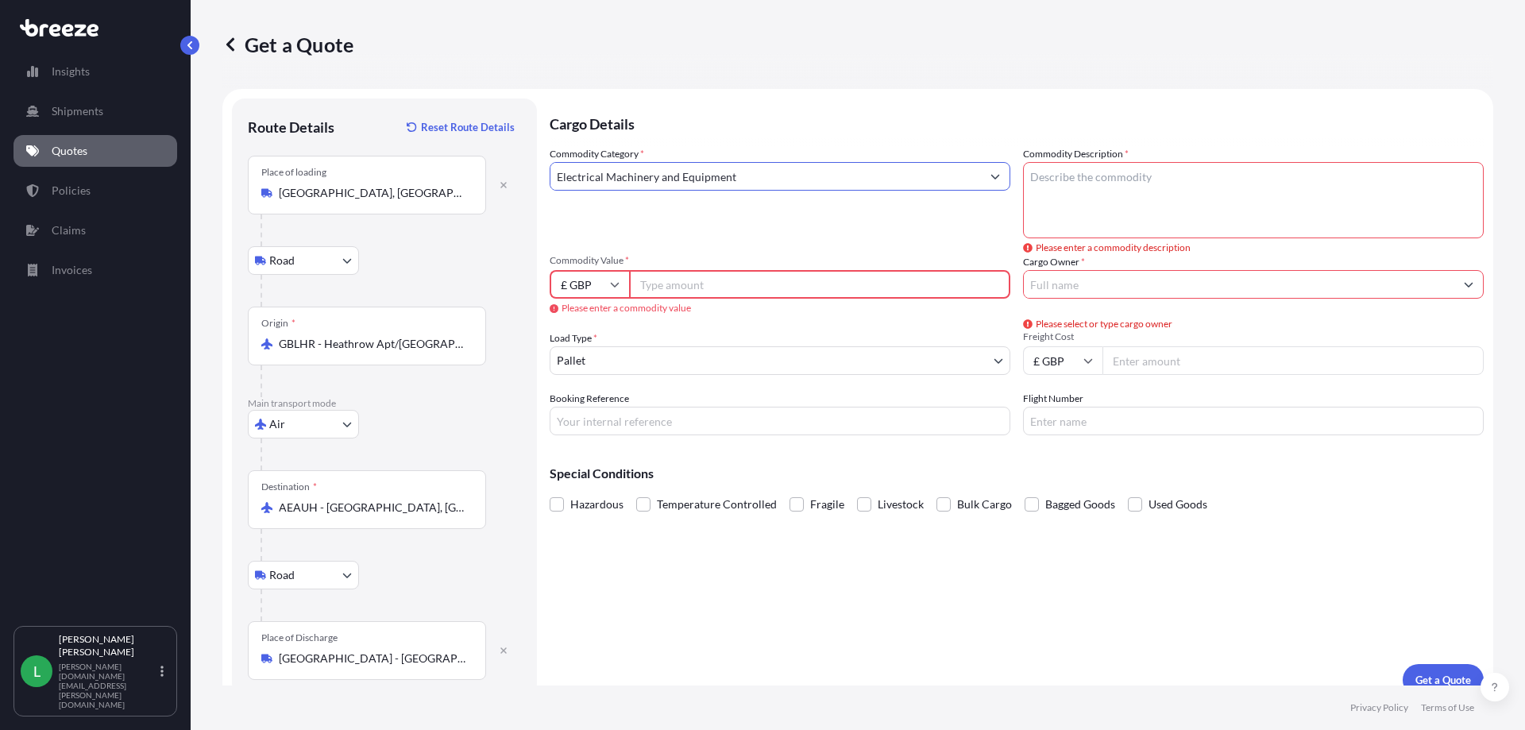
click at [990, 171] on button "Show suggestions" at bounding box center [995, 176] width 29 height 29
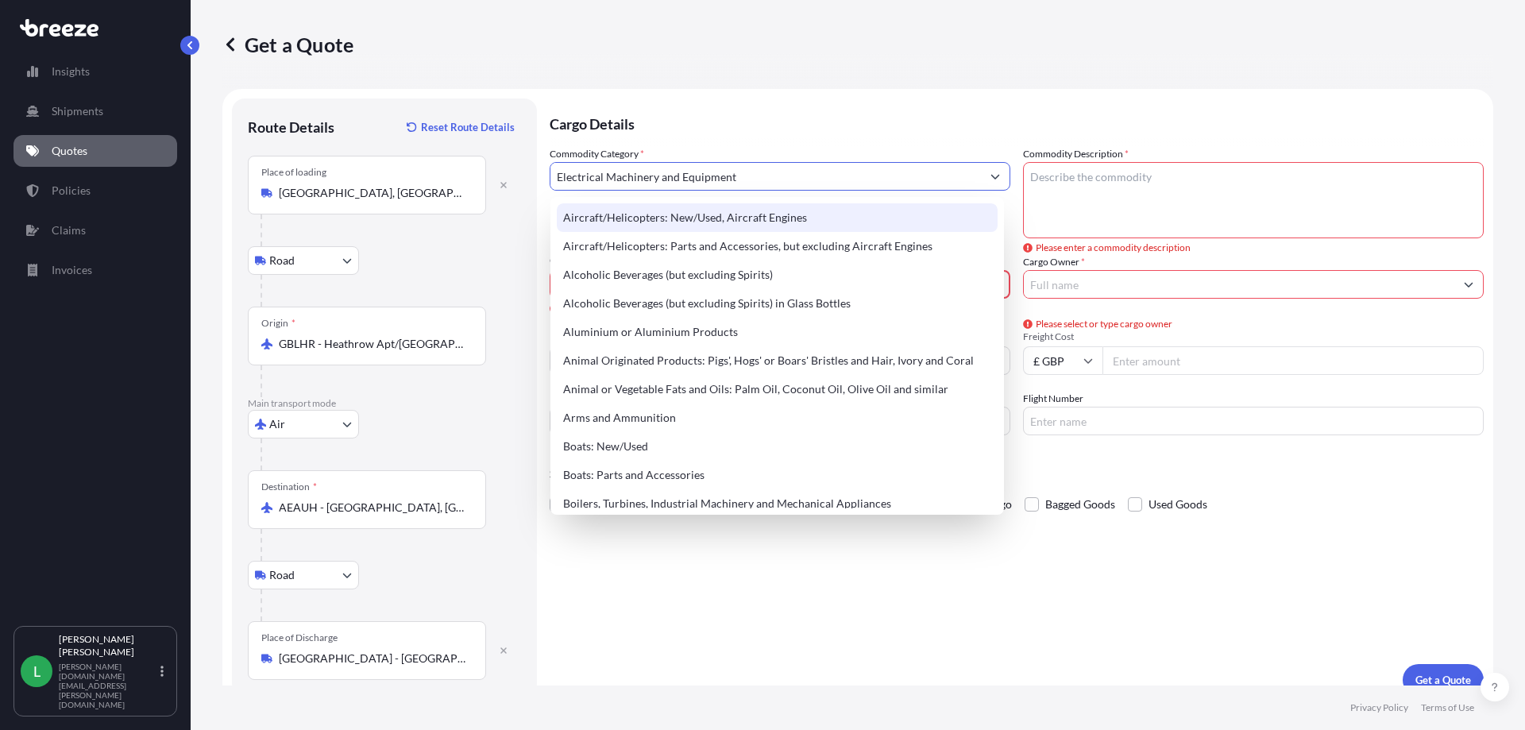
click at [997, 176] on button "Show suggestions" at bounding box center [995, 176] width 29 height 29
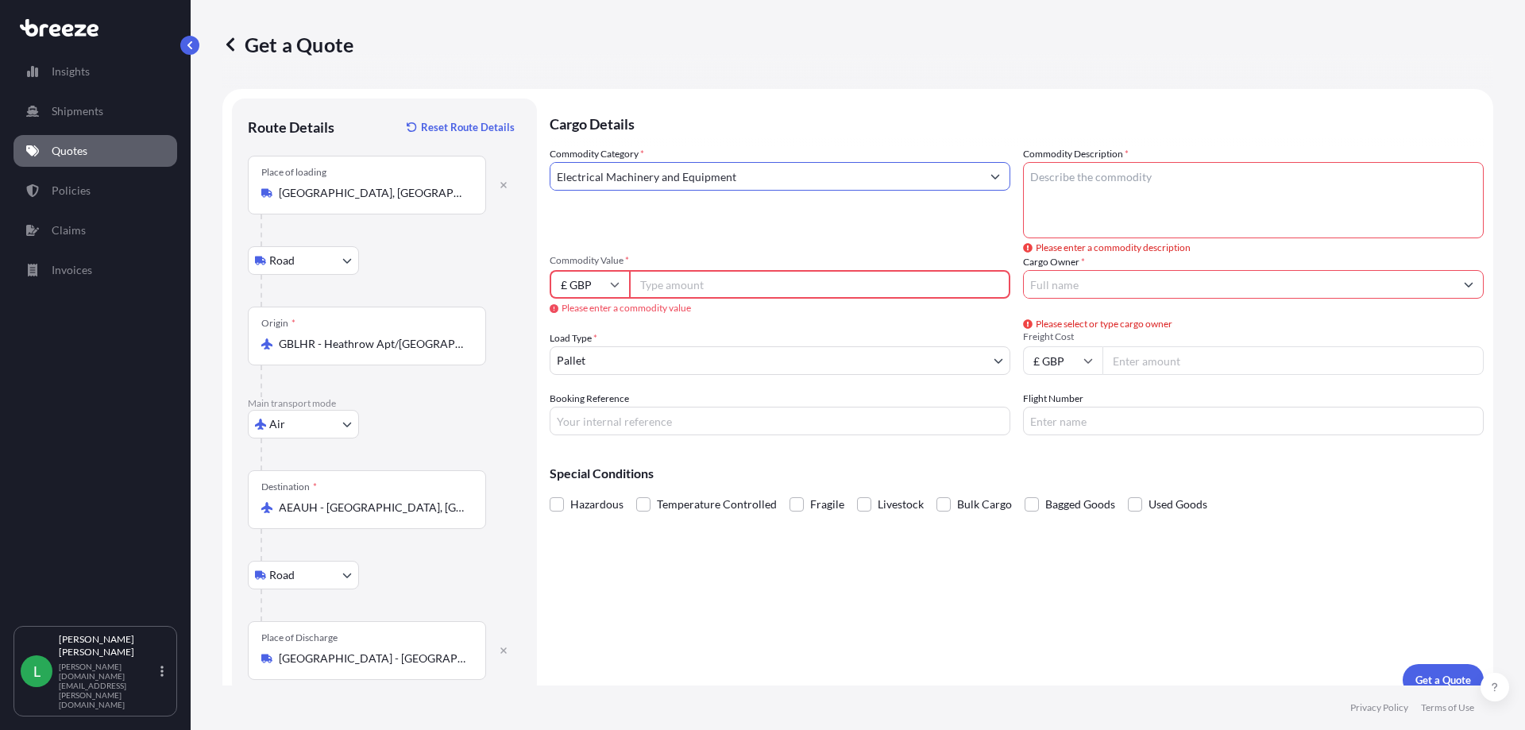
type input "Electrical Machinery and Equipment"
click at [1065, 179] on textarea "Commodity Description *" at bounding box center [1253, 200] width 461 height 76
type textarea "b"
type textarea "BLACKFISH SYSTEM - SATELLITE PHONE TRACKING SYSTEM"
click at [659, 287] on input "Commodity Value *" at bounding box center [819, 284] width 381 height 29
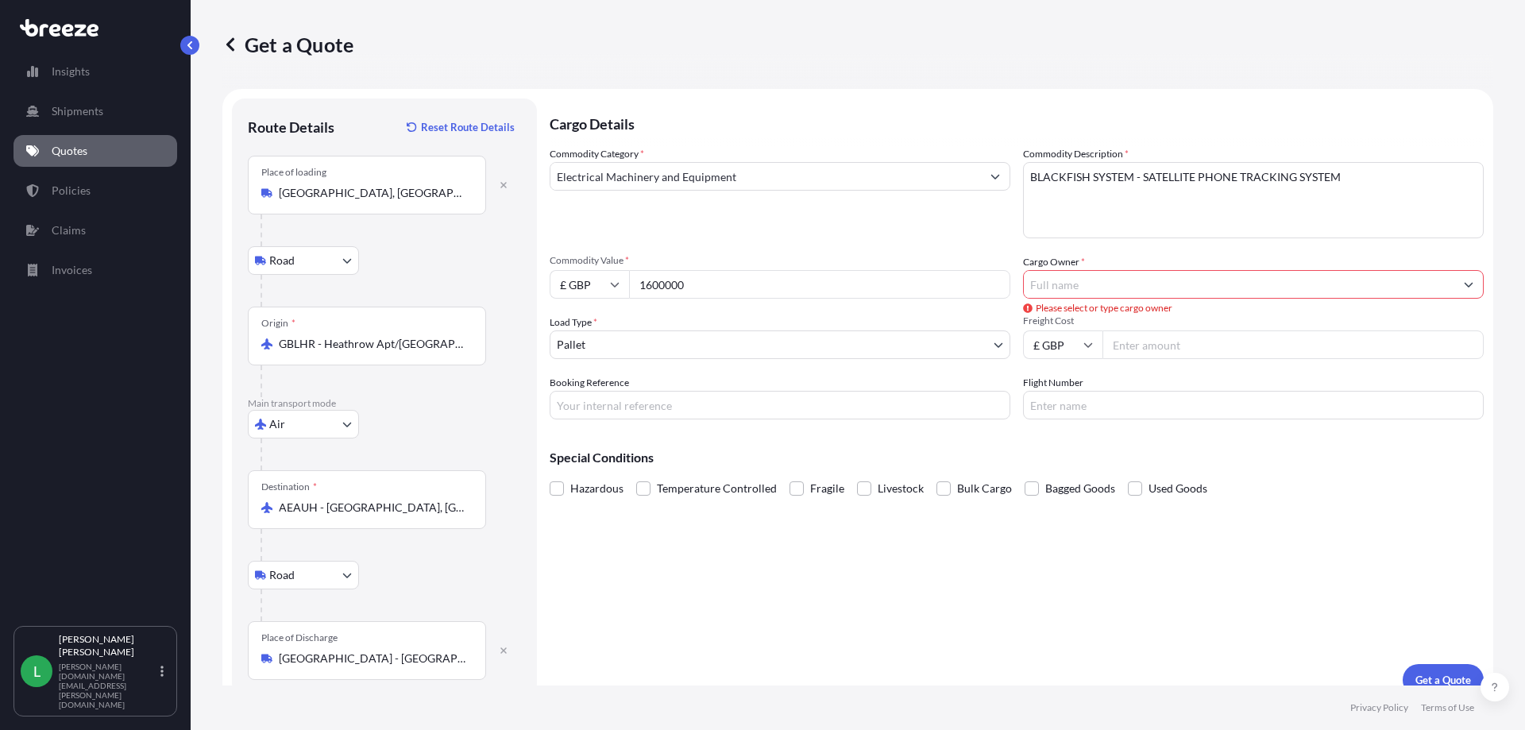
type input "1600000"
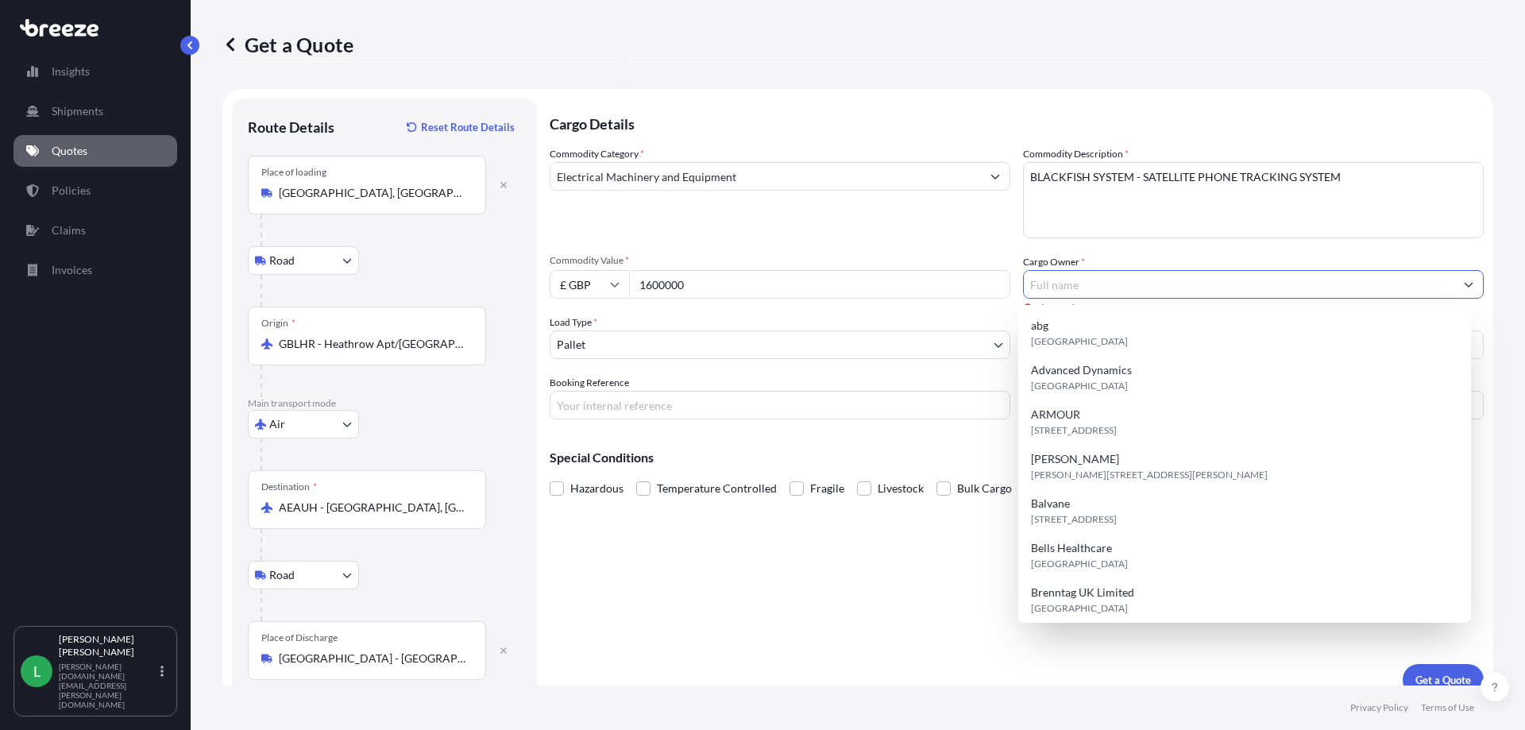
click at [1138, 290] on input "Cargo Owner *" at bounding box center [1239, 284] width 431 height 29
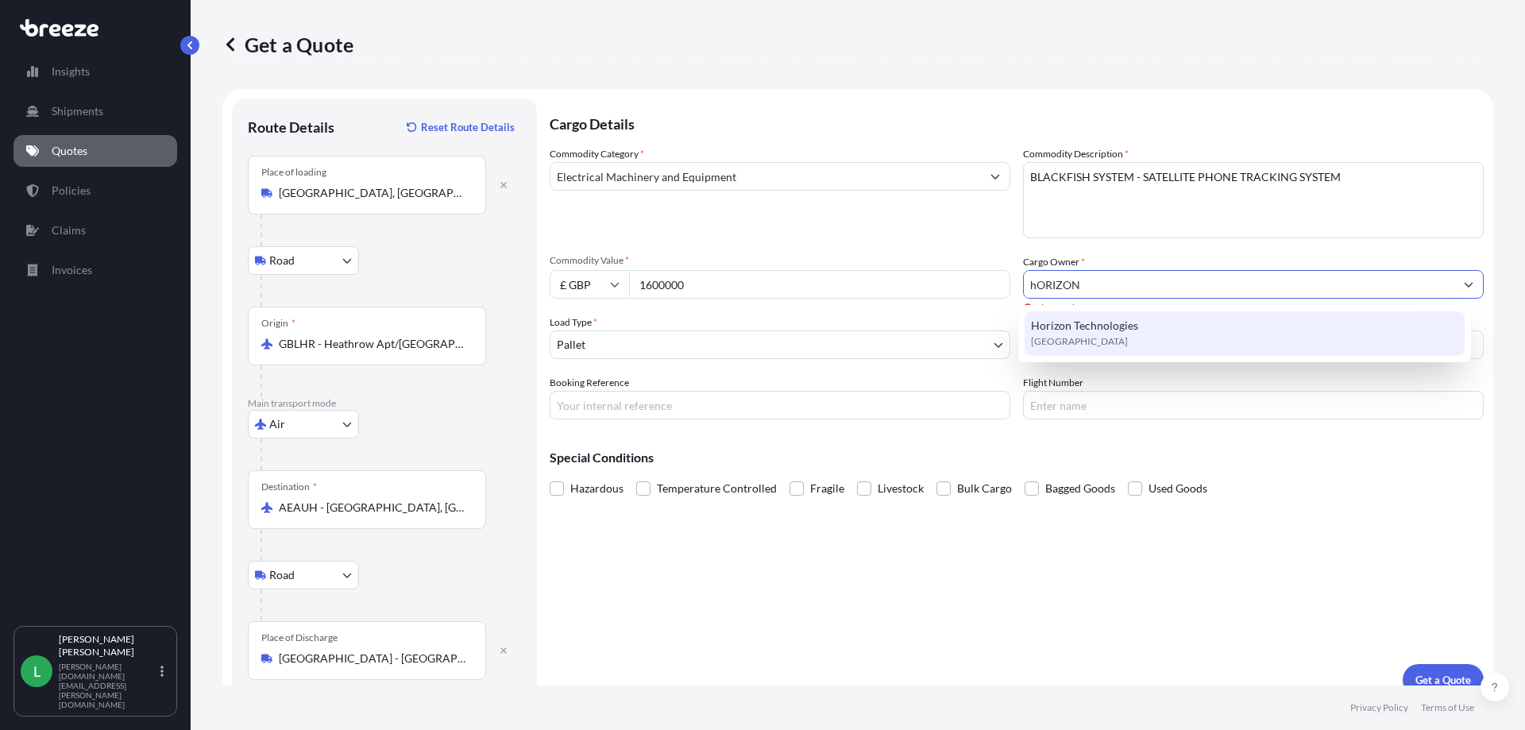
click at [1134, 323] on span "Horizon Technologies" at bounding box center [1084, 326] width 107 height 16
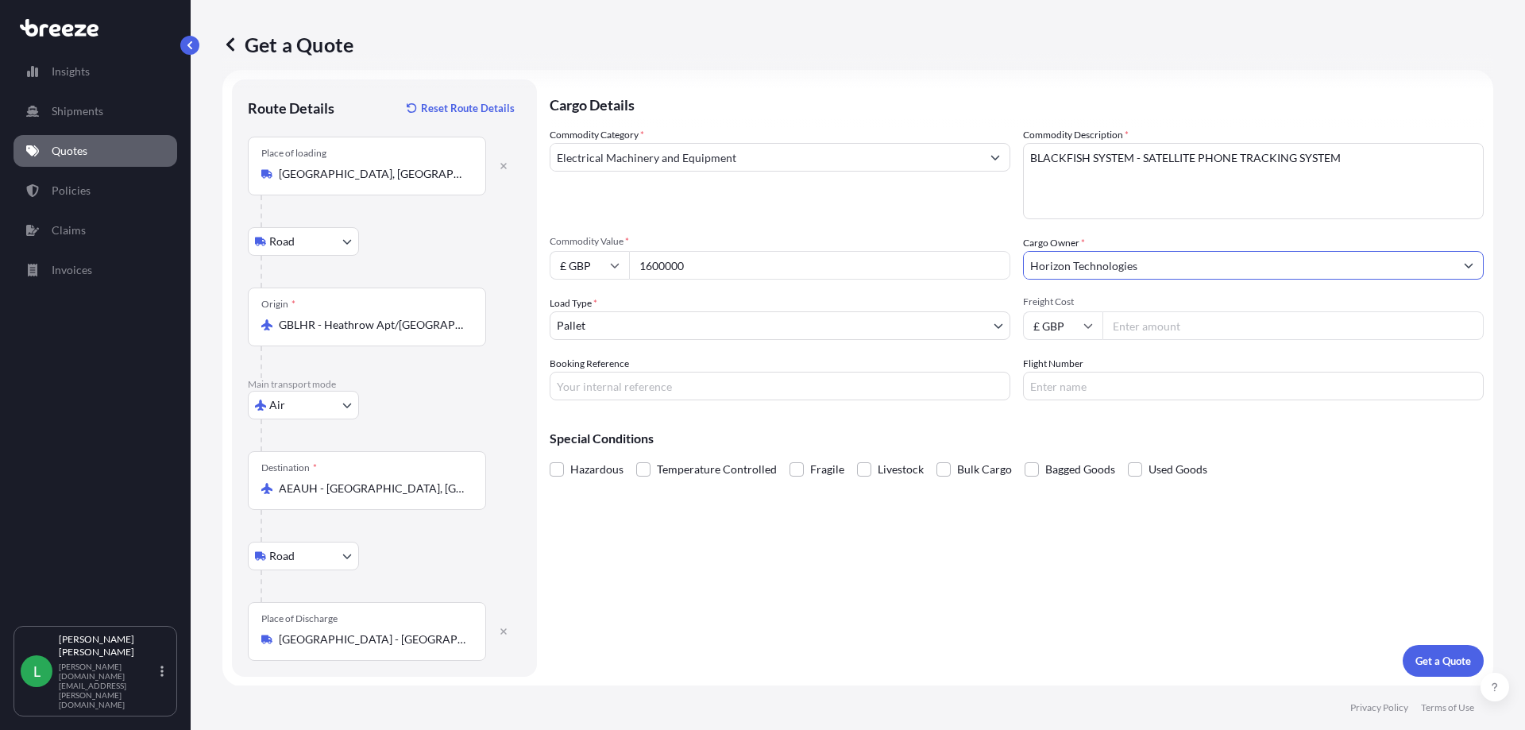
scroll to position [20, 0]
type input "Horizon Technologies"
click at [1359, 164] on textarea "BLACKFISH SYSTEM - SATELLITE PHONE TRACKING SYSTEM" at bounding box center [1253, 180] width 461 height 76
type textarea "BLACKFISH SYSTEM - SATELLITE PHONE TRACKING SYSTEM HS CODE 85176290"
click at [1431, 653] on p "Get a Quote" at bounding box center [1444, 660] width 56 height 16
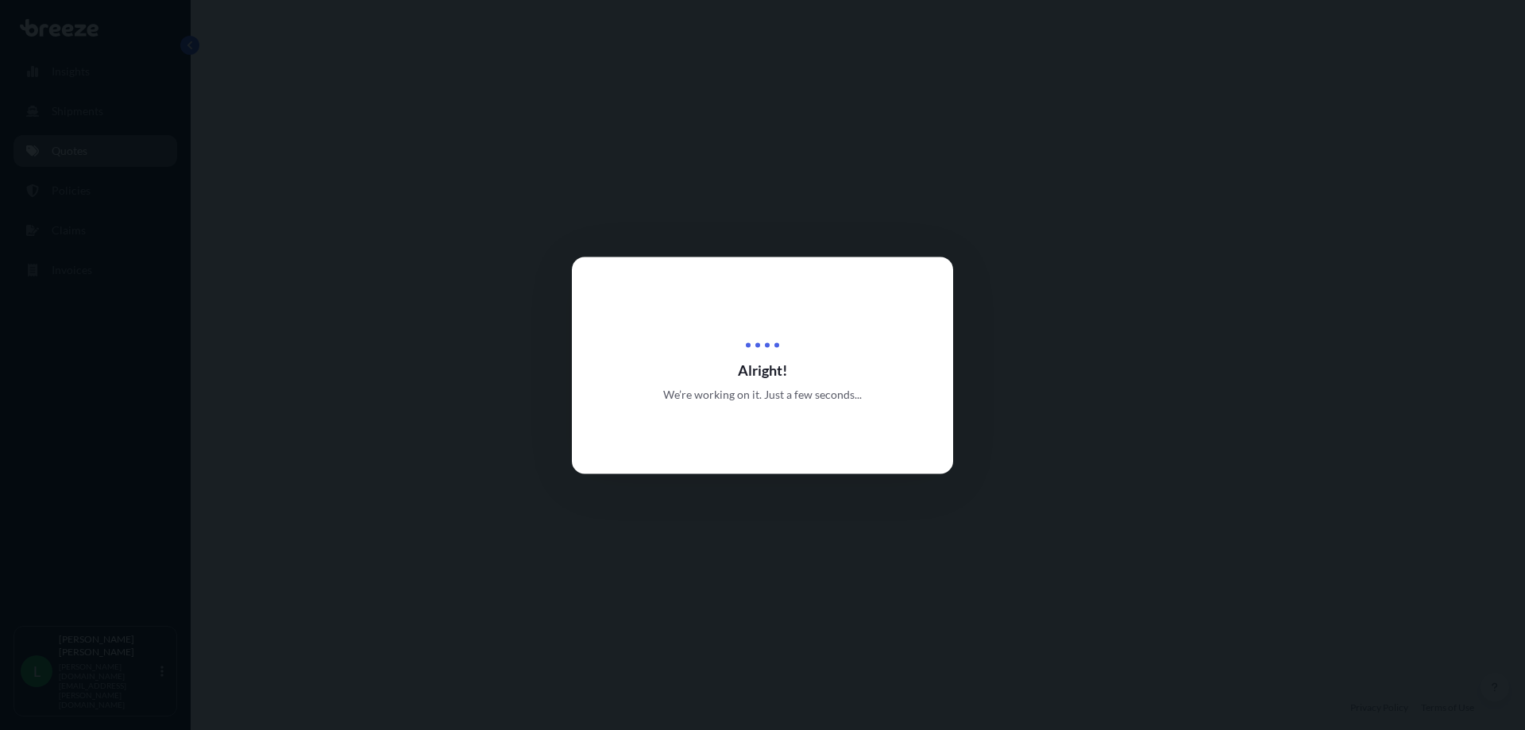
select select "Road"
select select "Air"
select select "Road"
select select "1"
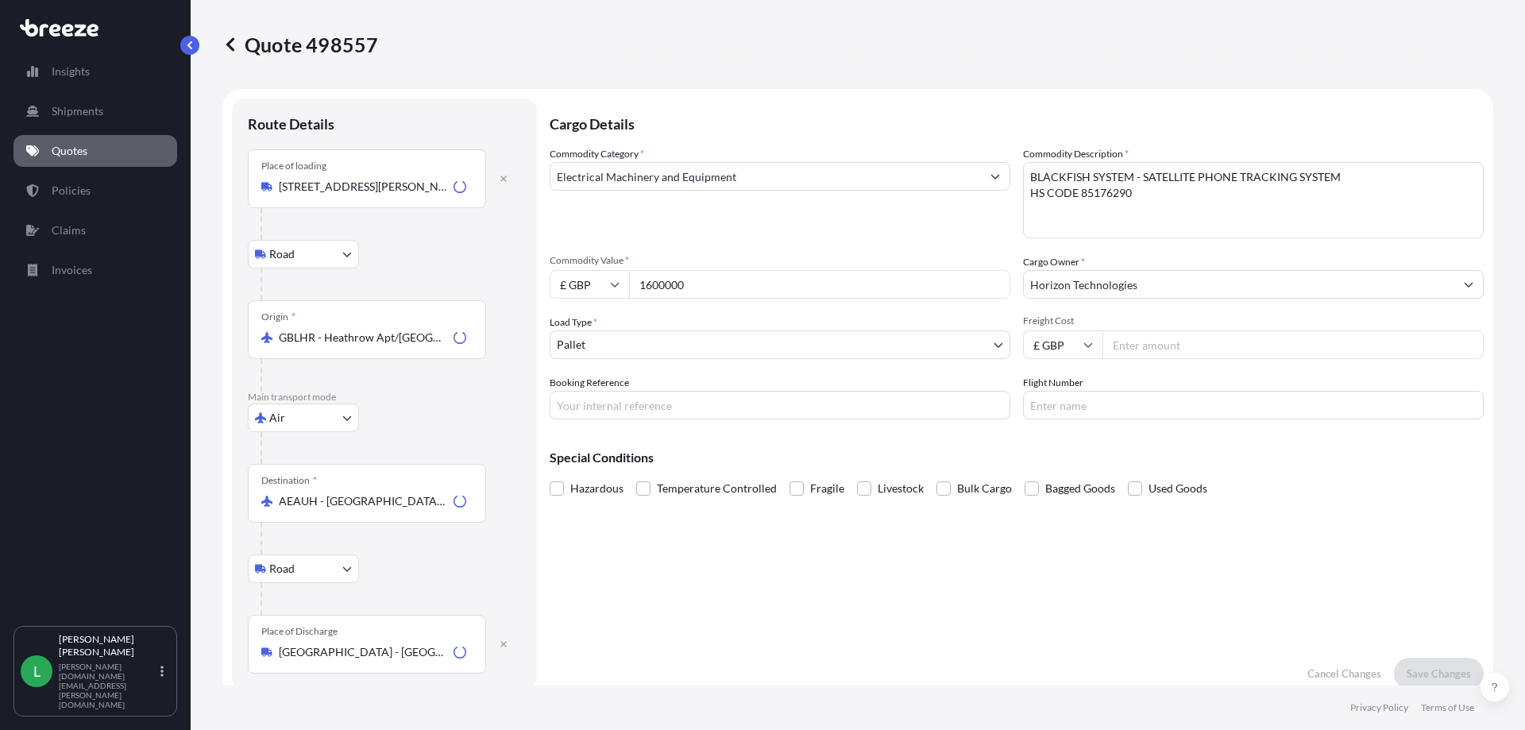
scroll to position [635, 0]
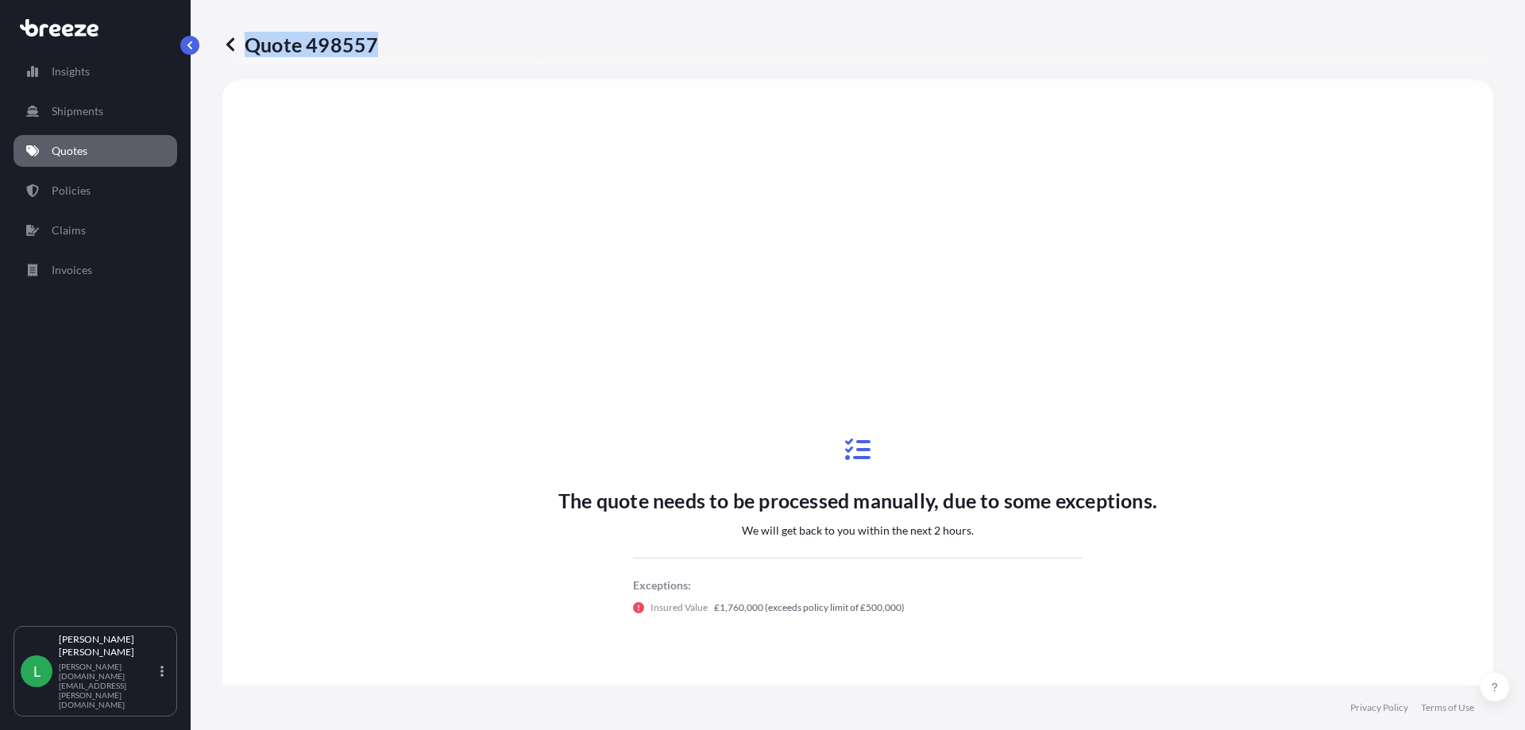
drag, startPoint x: 375, startPoint y: 48, endPoint x: 245, endPoint y: 34, distance: 130.2
click at [245, 34] on p "Quote 498557" at bounding box center [300, 44] width 156 height 25
copy p "Quote 498557"
